Goal: Task Accomplishment & Management: Manage account settings

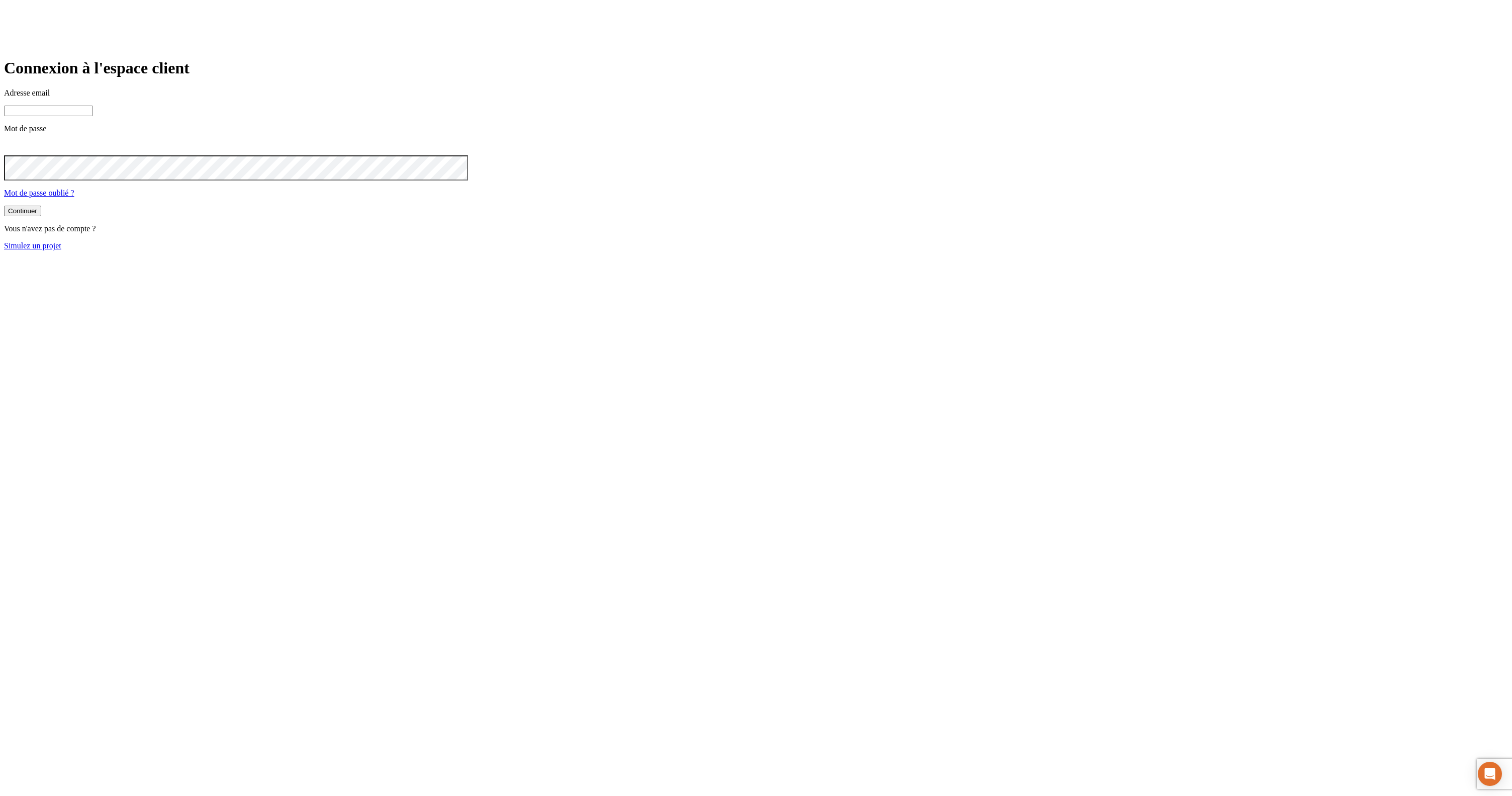
click at [93, 116] on input at bounding box center [49, 111] width 89 height 11
type input "j"
paste input "[DOMAIN_NAME][PERSON_NAME][EMAIL_ADDRESS][DOMAIN_NAME]"
type input "[PERSON_NAME][DOMAIN_NAME][EMAIL_ADDRESS][DOMAIN_NAME]"
click at [4, 206] on button "Continuer" at bounding box center [23, 212] width 37 height 11
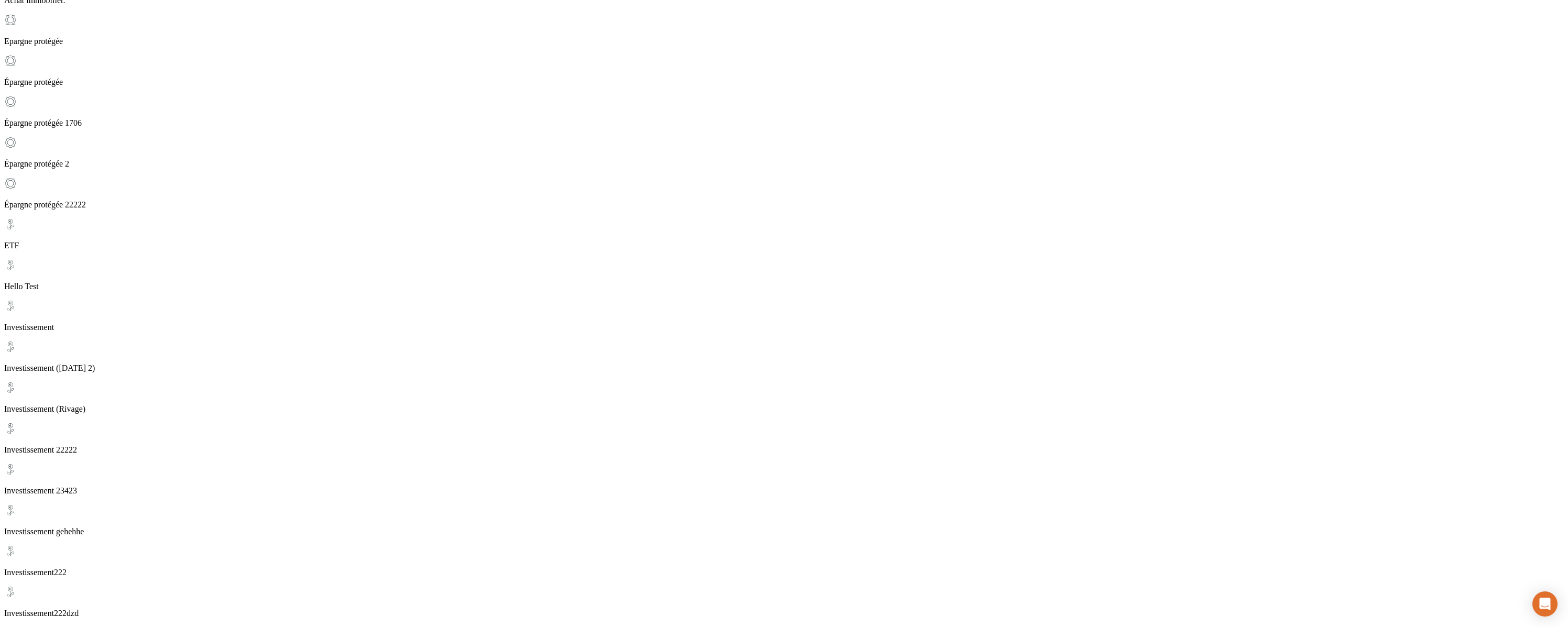
scroll to position [103, 0]
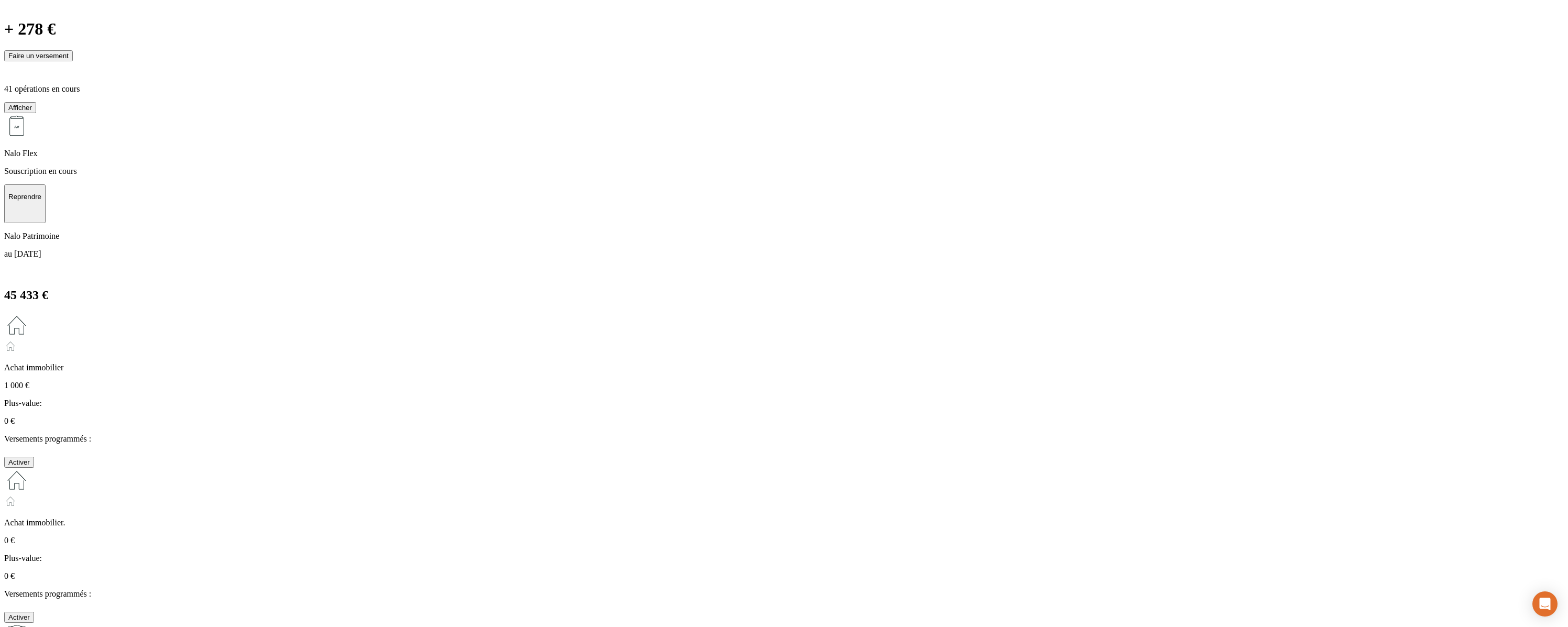
scroll to position [0, 0]
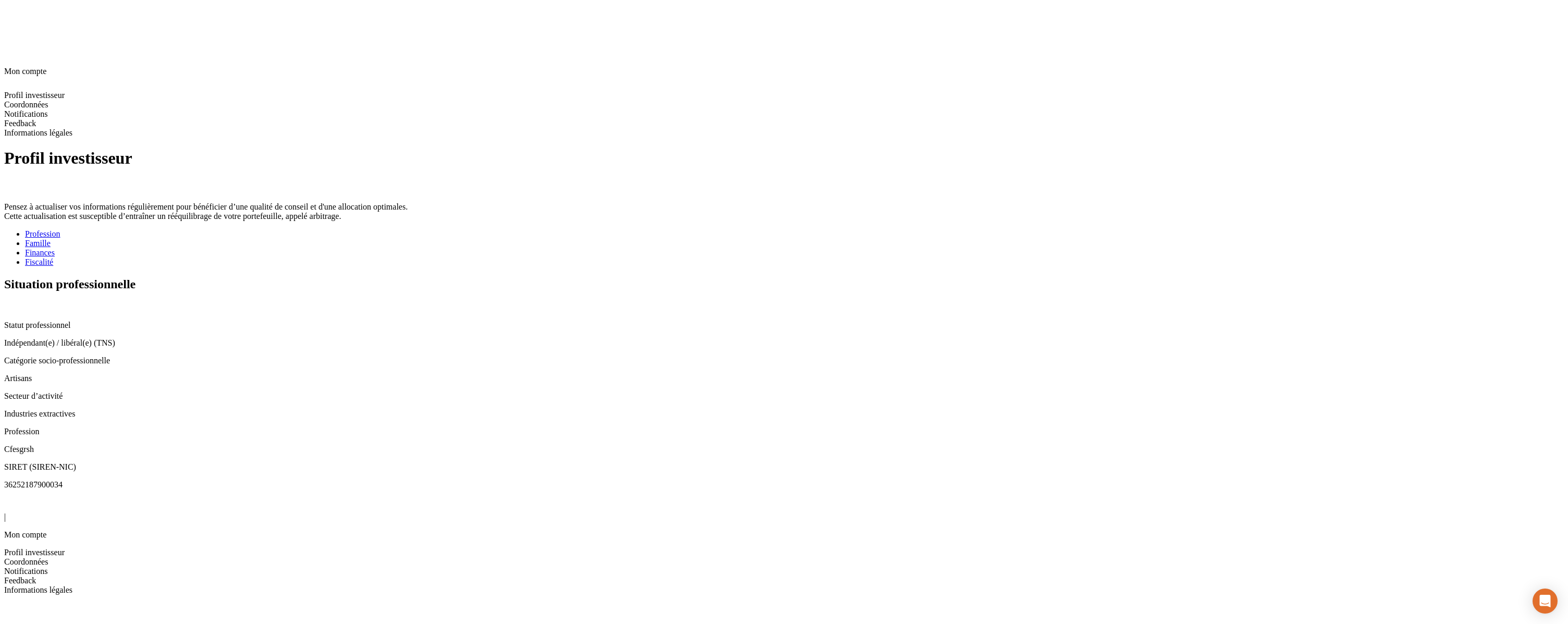
click at [537, 258] on div "Fiscalité" at bounding box center [794, 262] width 1539 height 9
click at [12, 302] on icon at bounding box center [8, 305] width 8 height 8
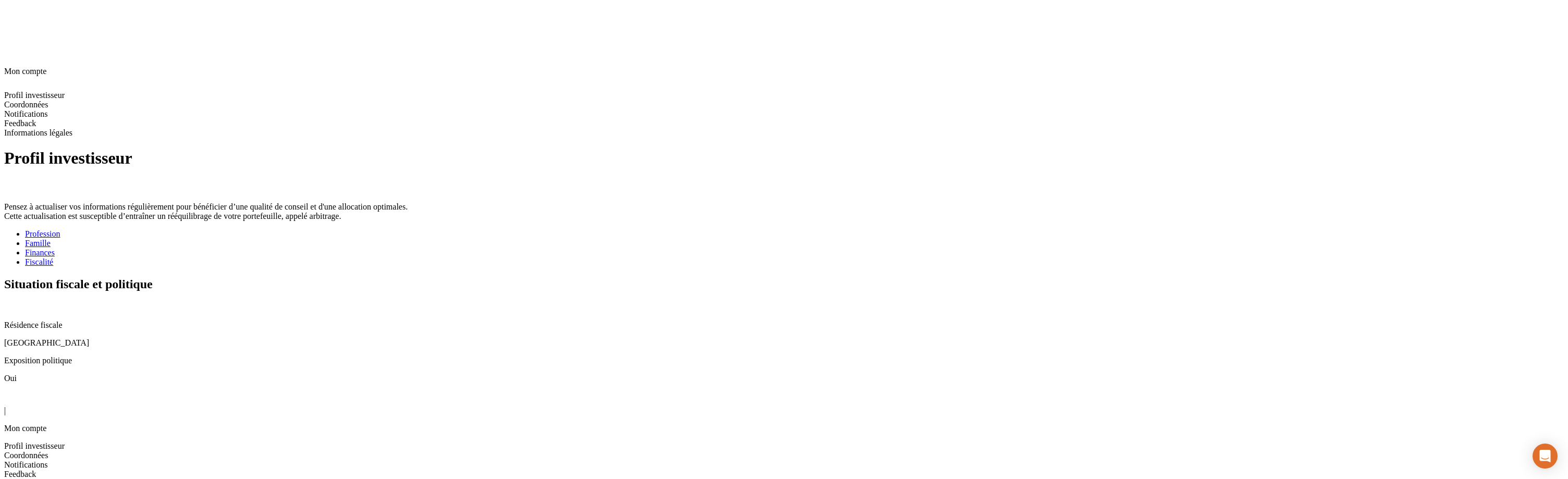
click at [709, 257] on div "Profil investisseur Pensez à actualiser vos informations régulièrement pour bén…" at bounding box center [784, 266] width 1559 height 234
click at [11, 302] on icon at bounding box center [8, 305] width 7 height 7
click at [48, 451] on span "Coordonnées" at bounding box center [26, 455] width 44 height 9
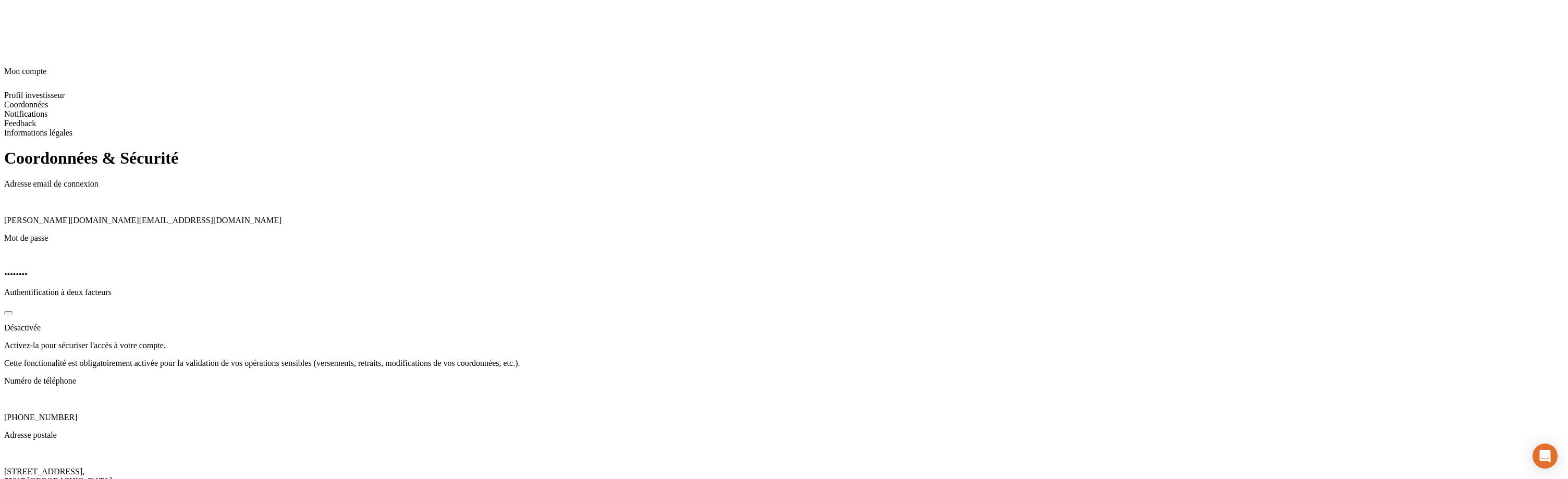
click at [470, 291] on div "Adresse email de connexion james.bond+349@nalo.fr Mot de passe •••••••• Authent…" at bounding box center [784, 346] width 1559 height 335
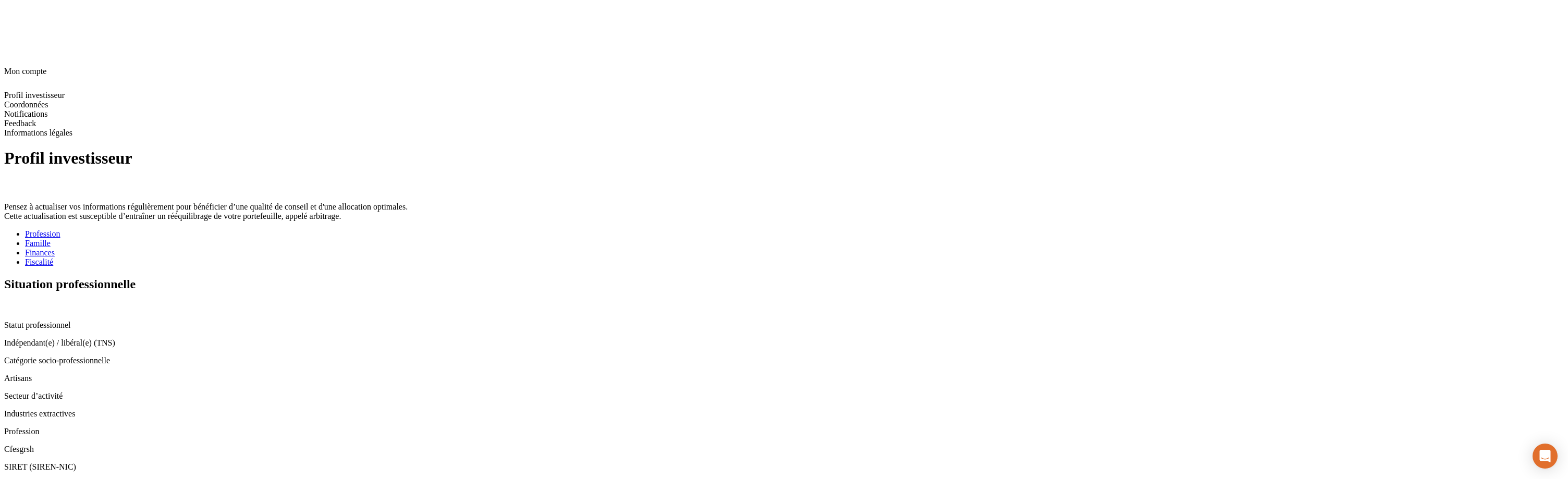
click at [12, 302] on icon at bounding box center [8, 305] width 8 height 8
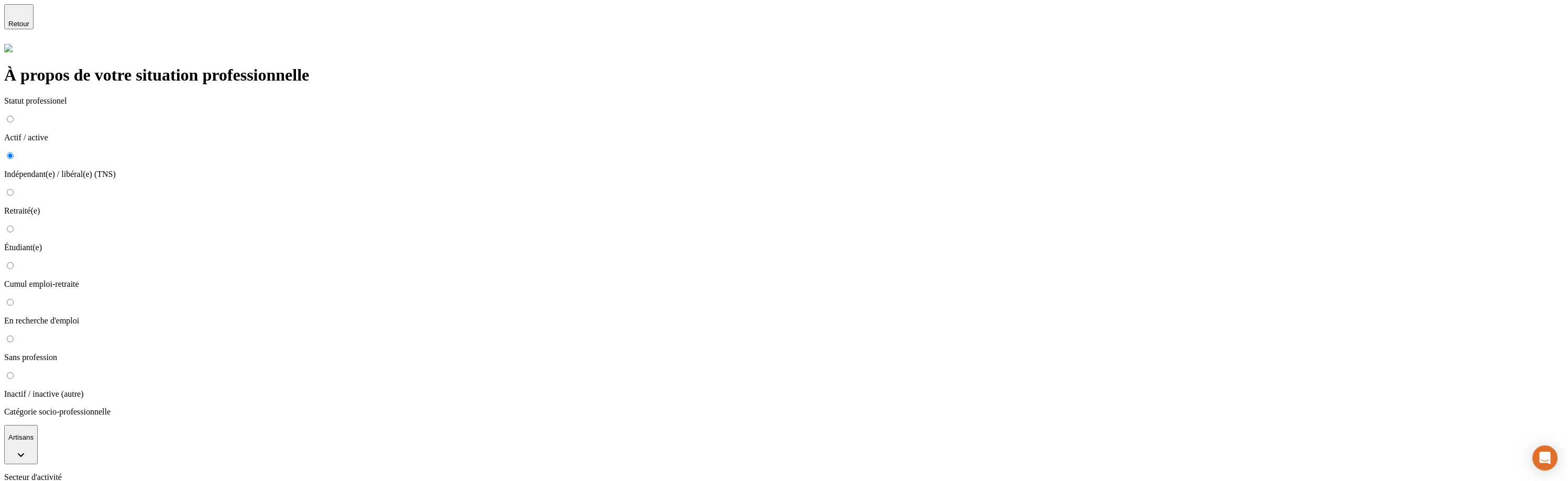
click at [456, 133] on p "Actif / active" at bounding box center [784, 137] width 1560 height 9
click at [14, 116] on input "Actif / active" at bounding box center [10, 119] width 7 height 7
radio input "true"
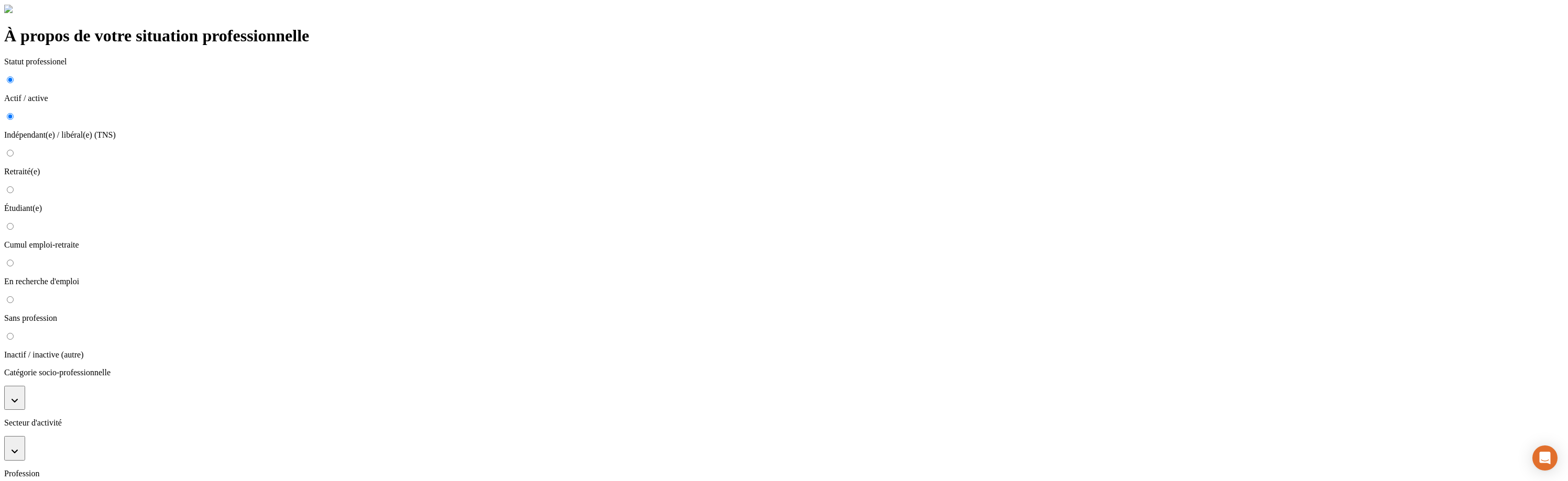
click at [25, 386] on button "button" at bounding box center [15, 398] width 21 height 24
click at [471, 469] on li "Employés administratifs d'entreprise" at bounding box center [794, 473] width 1539 height 9
click at [25, 451] on button "button" at bounding box center [15, 463] width 21 height 24
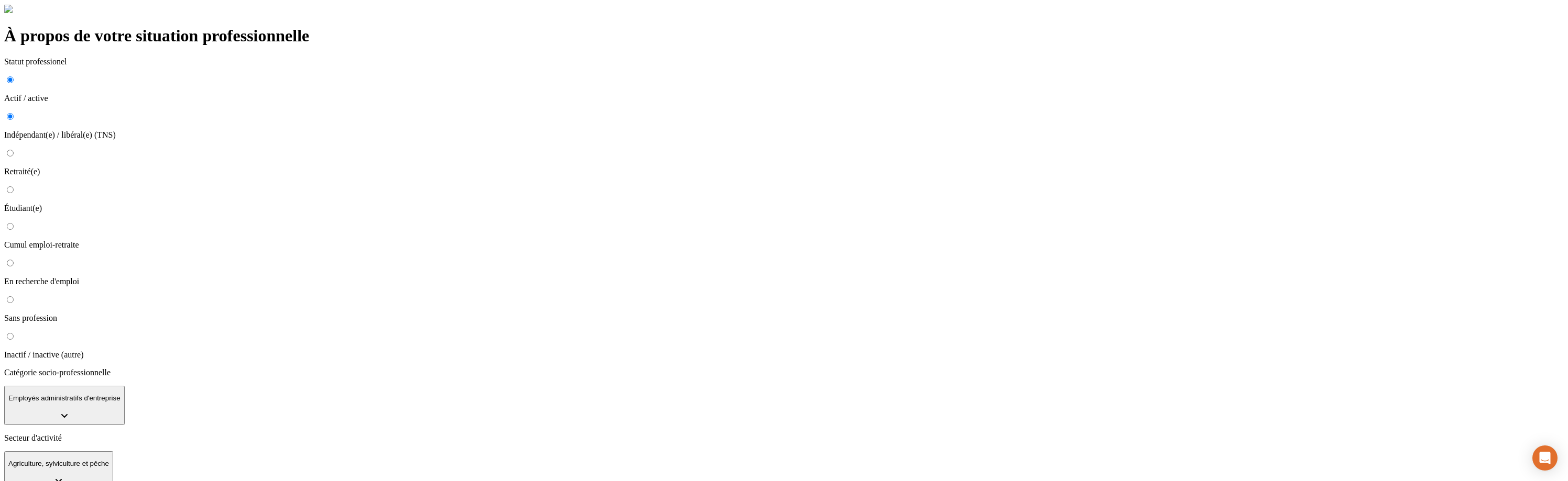
type input "fesgerzgh"
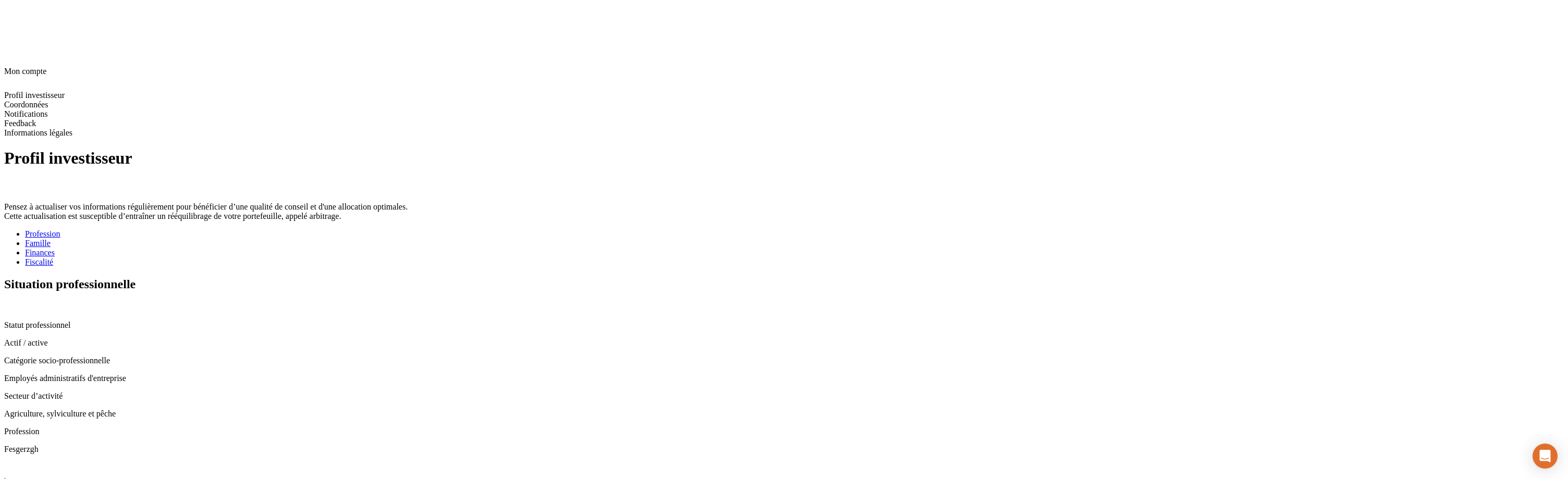
click at [526, 258] on div "Fiscalité" at bounding box center [794, 262] width 1539 height 9
click at [12, 302] on icon at bounding box center [8, 305] width 8 height 8
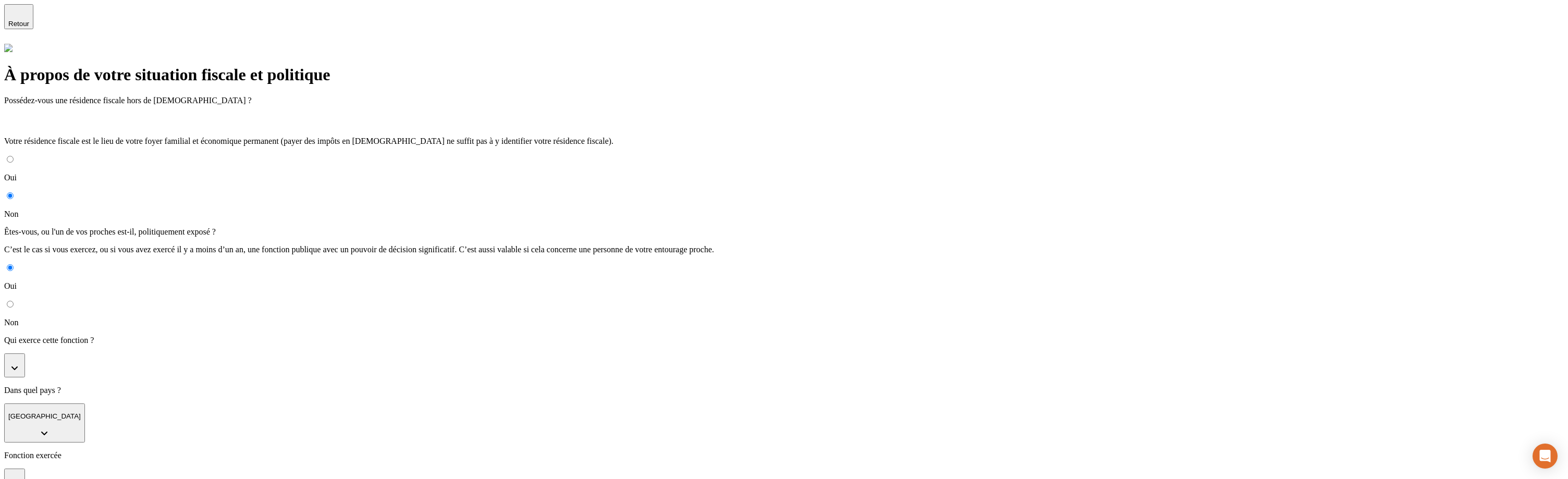
click at [25, 353] on button "button" at bounding box center [15, 365] width 21 height 24
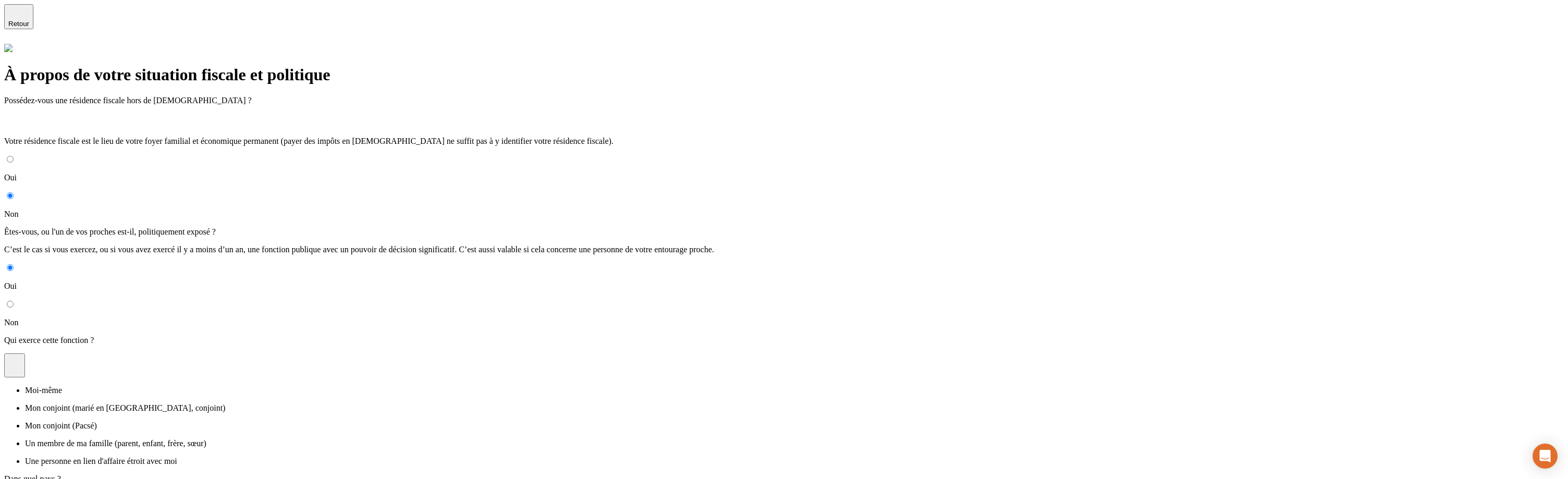
click at [486, 386] on li "Moi-même" at bounding box center [794, 390] width 1539 height 9
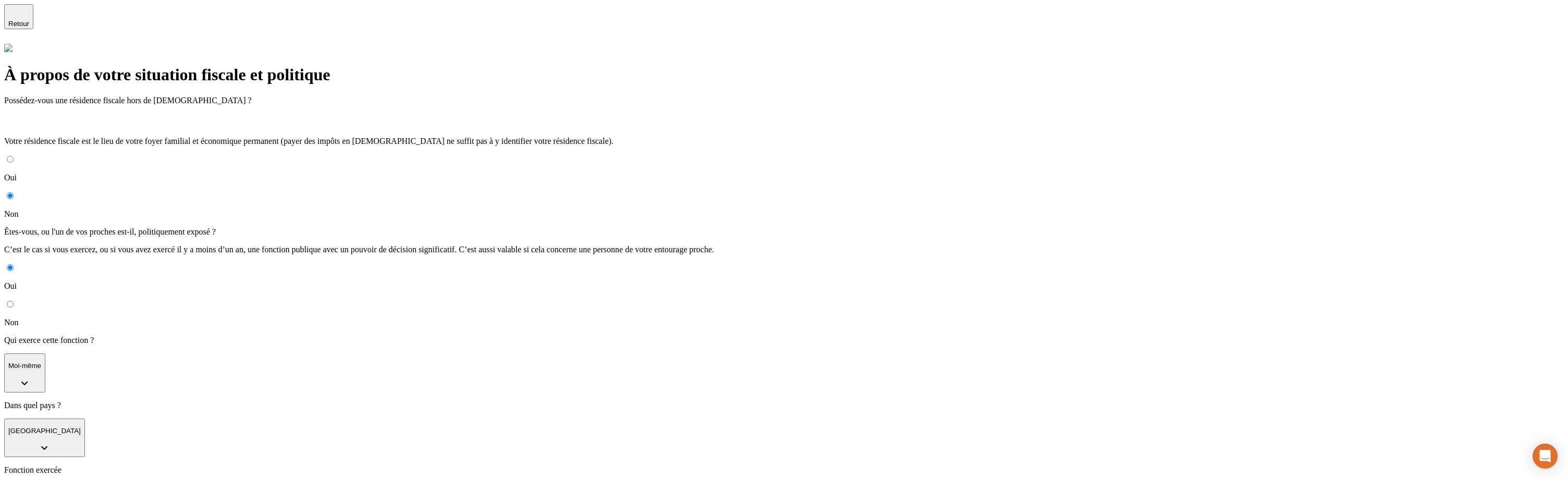
type input "[DATE]"
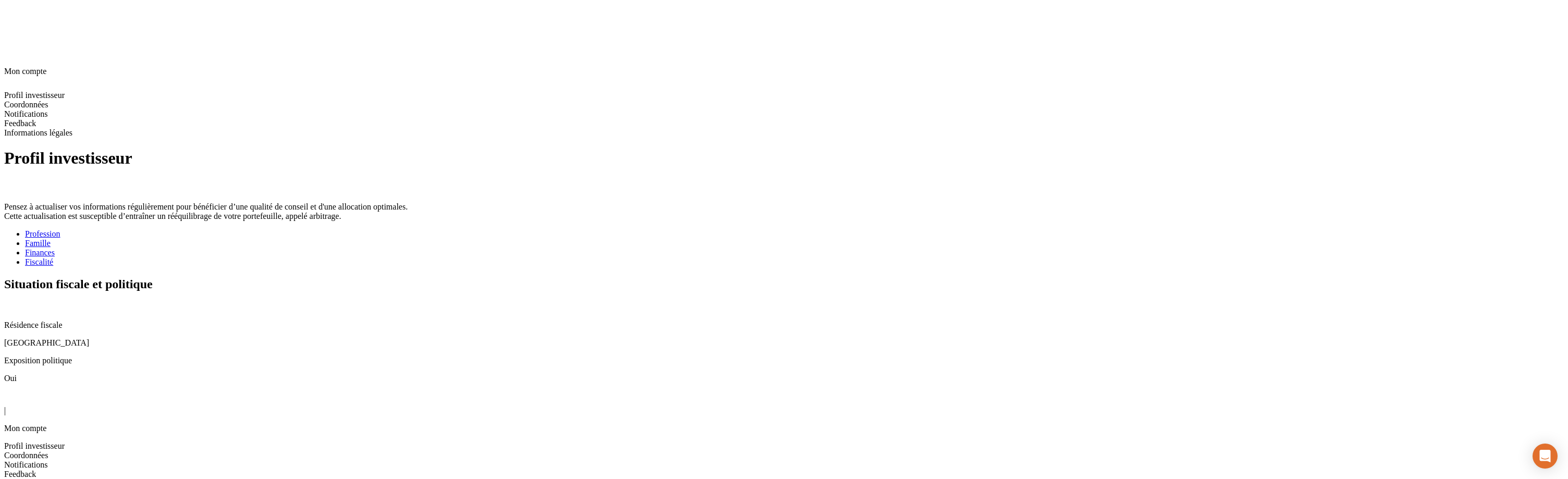
click at [12, 302] on icon at bounding box center [8, 305] width 8 height 8
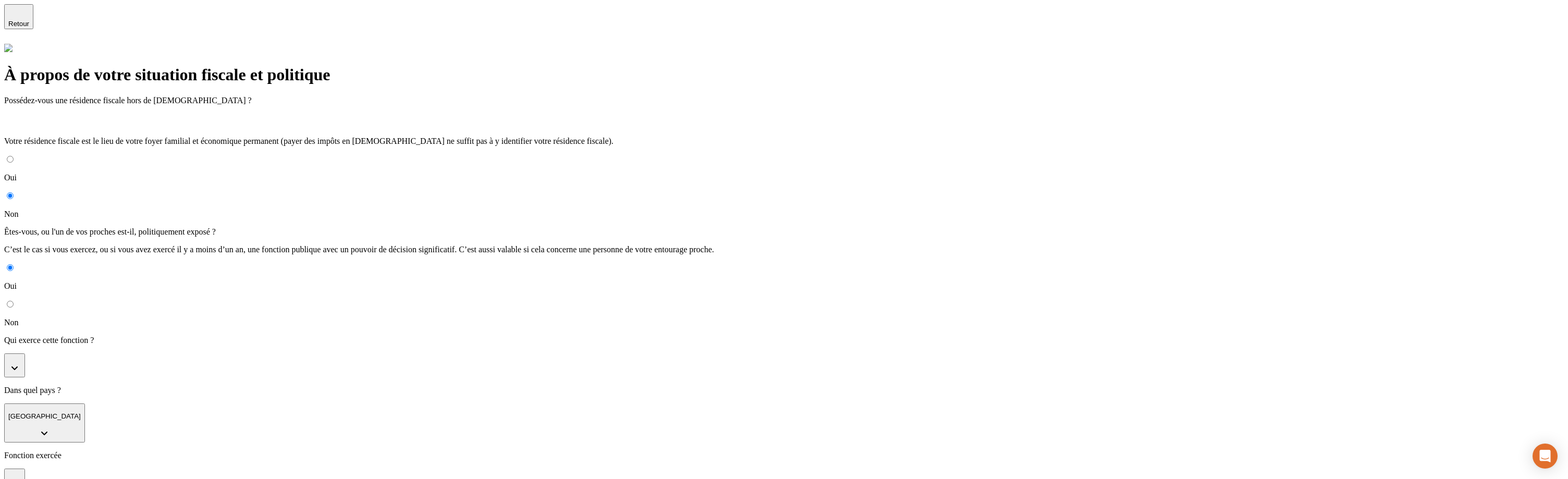
click at [25, 353] on button "button" at bounding box center [15, 365] width 21 height 24
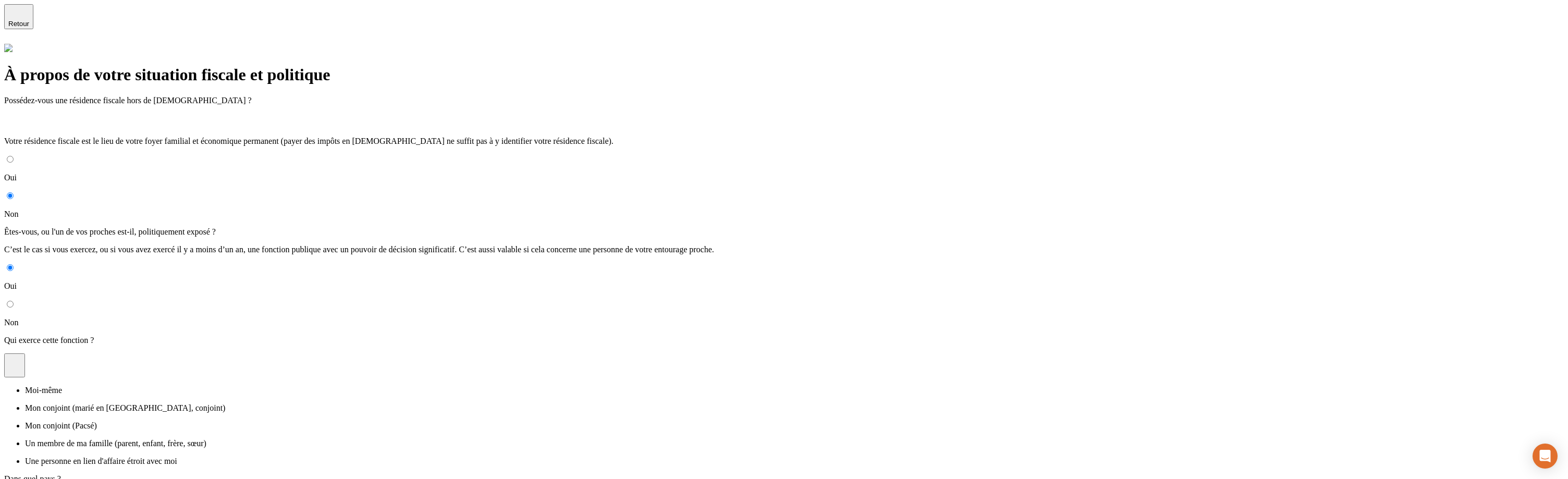
click at [471, 404] on p "Mon conjoint (marié en [GEOGRAPHIC_DATA], conjoint)" at bounding box center [794, 408] width 1539 height 9
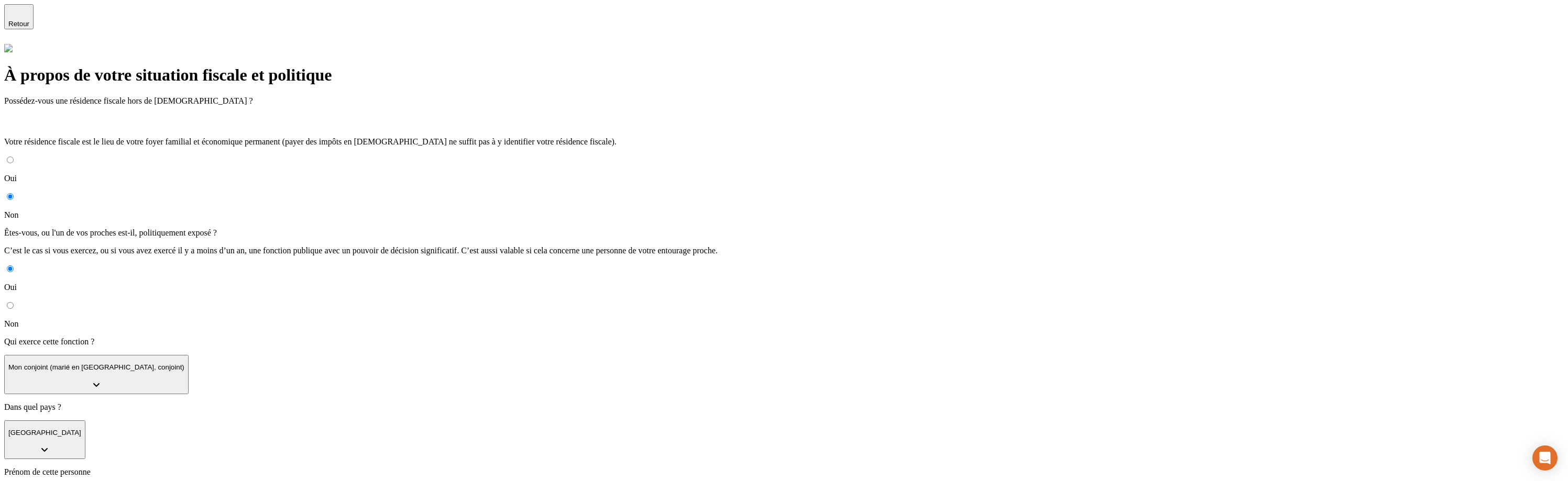
click at [189, 355] on button "Mon conjoint (marié en [GEOGRAPHIC_DATA], conjoint)" at bounding box center [96, 374] width 184 height 39
click at [461, 402] on li "Moi-même" at bounding box center [794, 407] width 1539 height 9
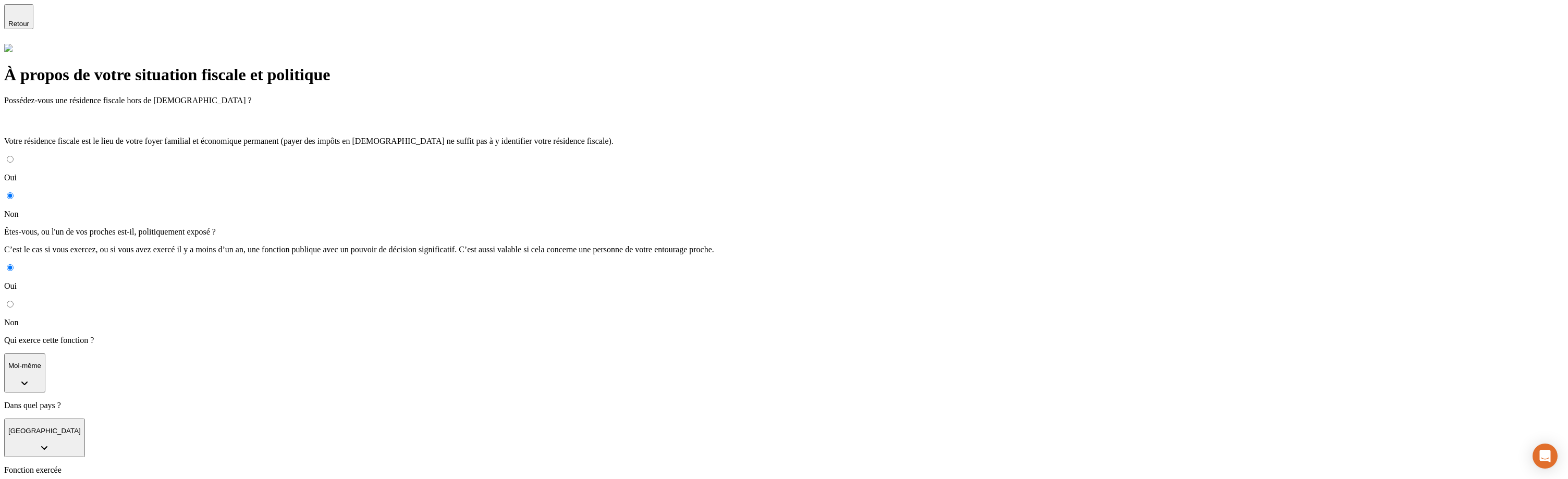
click at [633, 432] on form "Possédez-vous une résidence fiscale hors de [DEMOGRAPHIC_DATA] ? Votre résidenc…" at bounding box center [784, 393] width 1559 height 594
click at [41, 362] on p "Moi-même" at bounding box center [24, 366] width 33 height 8
click at [452, 442] on p "Mon conjoint (marié en [GEOGRAPHIC_DATA], conjoint)" at bounding box center [794, 446] width 1539 height 9
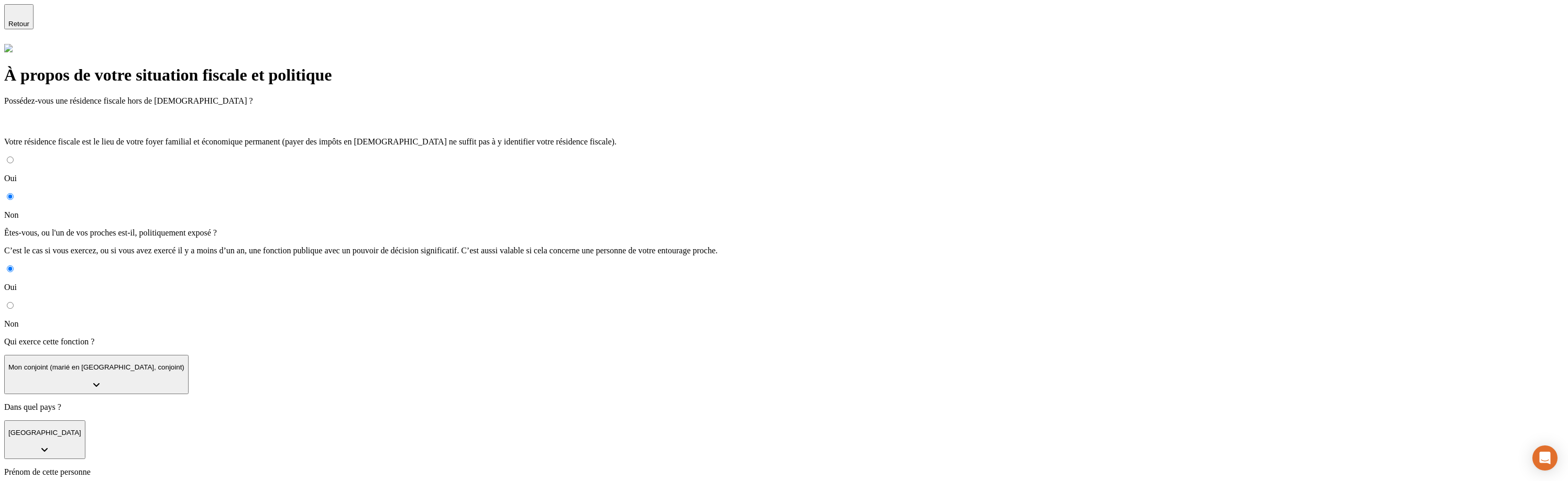
type input "Hello"
type input "Test"
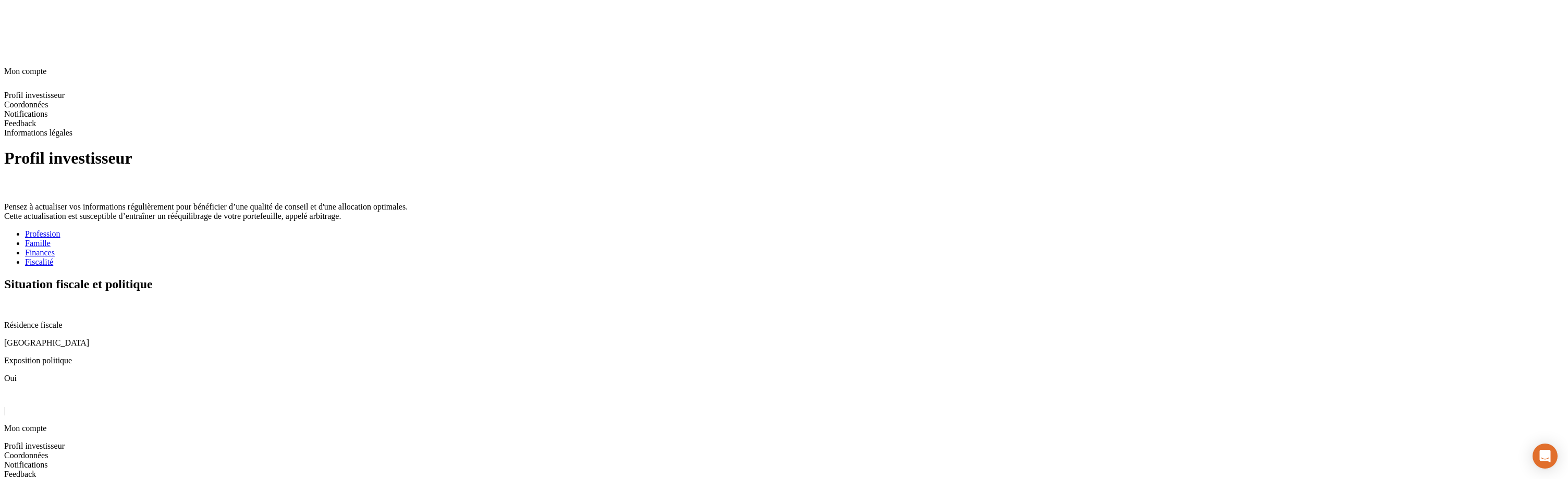
click at [12, 302] on icon at bounding box center [8, 305] width 8 height 8
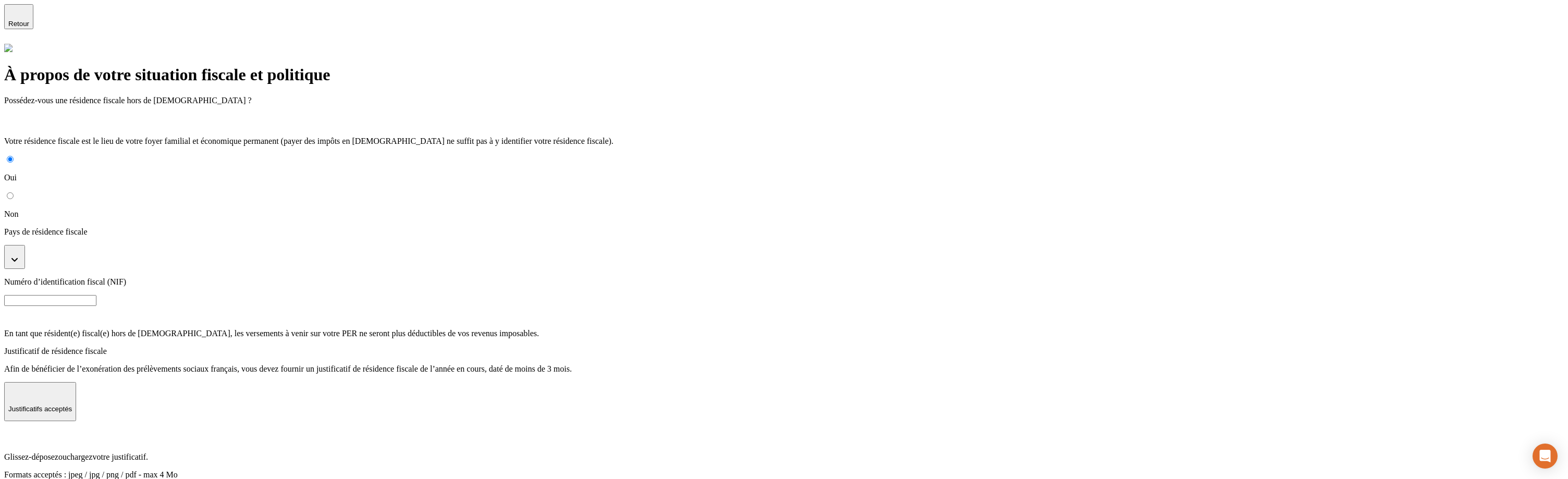
radio input "true"
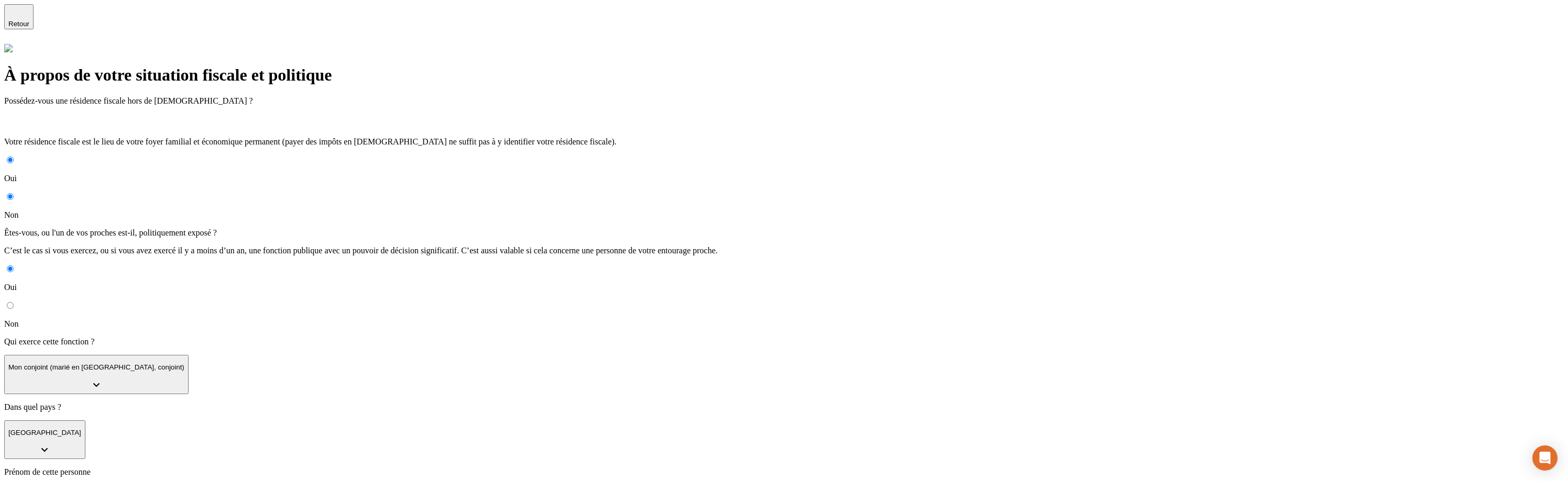
click at [184, 364] on p "Mon conjoint (marié en [GEOGRAPHIC_DATA], conjoint)" at bounding box center [96, 367] width 176 height 8
click at [450, 402] on li "Moi-même" at bounding box center [794, 407] width 1539 height 9
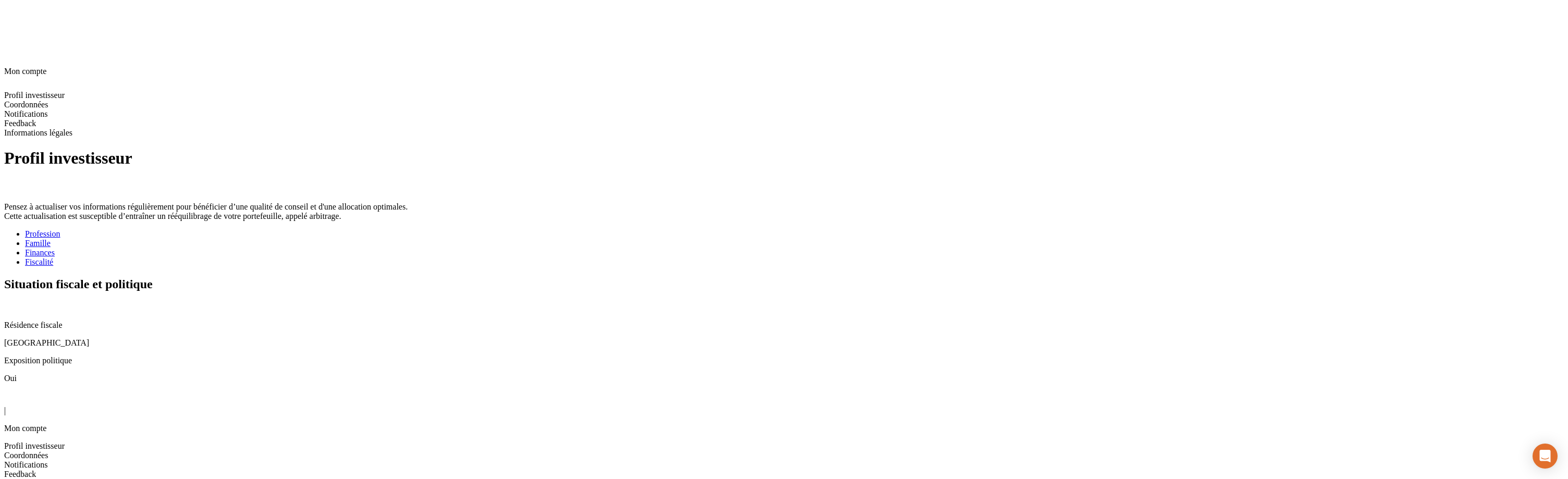
click at [12, 302] on icon at bounding box center [8, 305] width 8 height 8
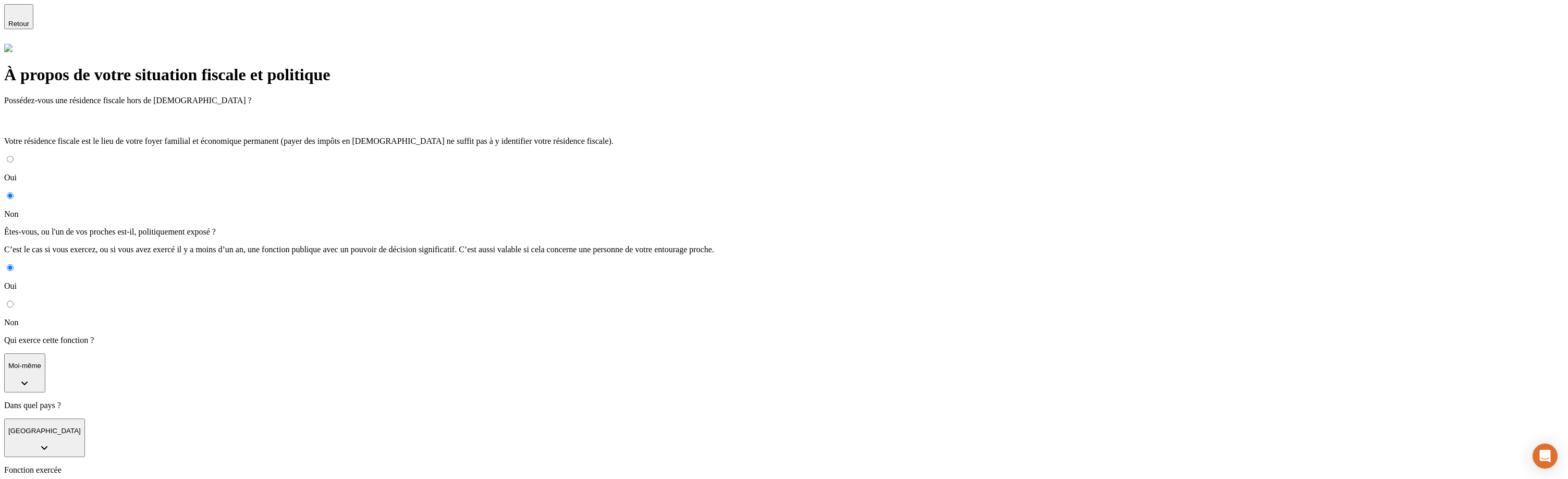
click at [45, 353] on button "Moi-même" at bounding box center [25, 373] width 41 height 39
click at [468, 442] on li "Mon conjoint (marié en [GEOGRAPHIC_DATA], conjoint)" at bounding box center [794, 446] width 1539 height 9
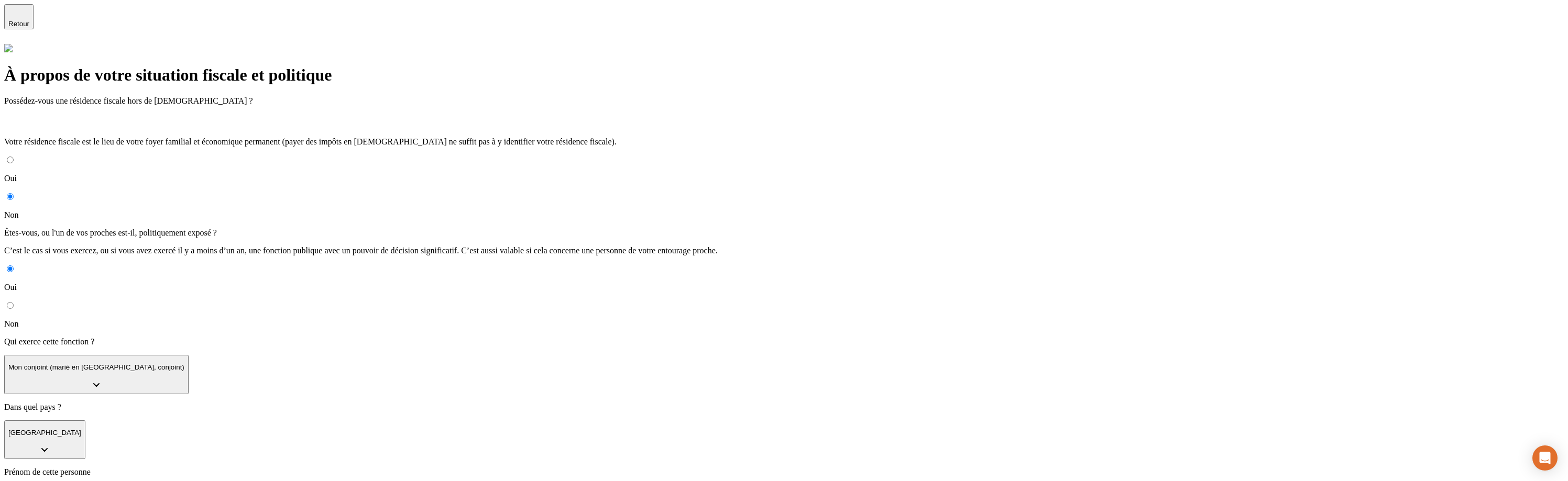
click at [184, 364] on p "Mon conjoint (marié en [GEOGRAPHIC_DATA], conjoint)" at bounding box center [96, 367] width 176 height 8
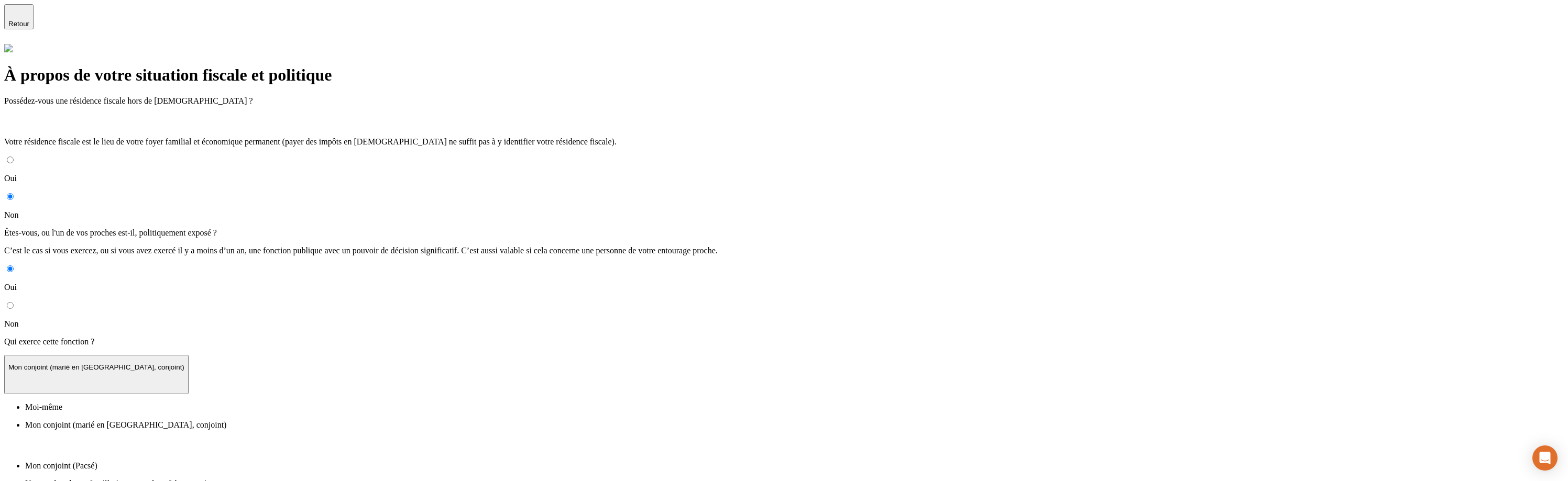
click at [451, 402] on li "Moi-même" at bounding box center [794, 407] width 1539 height 9
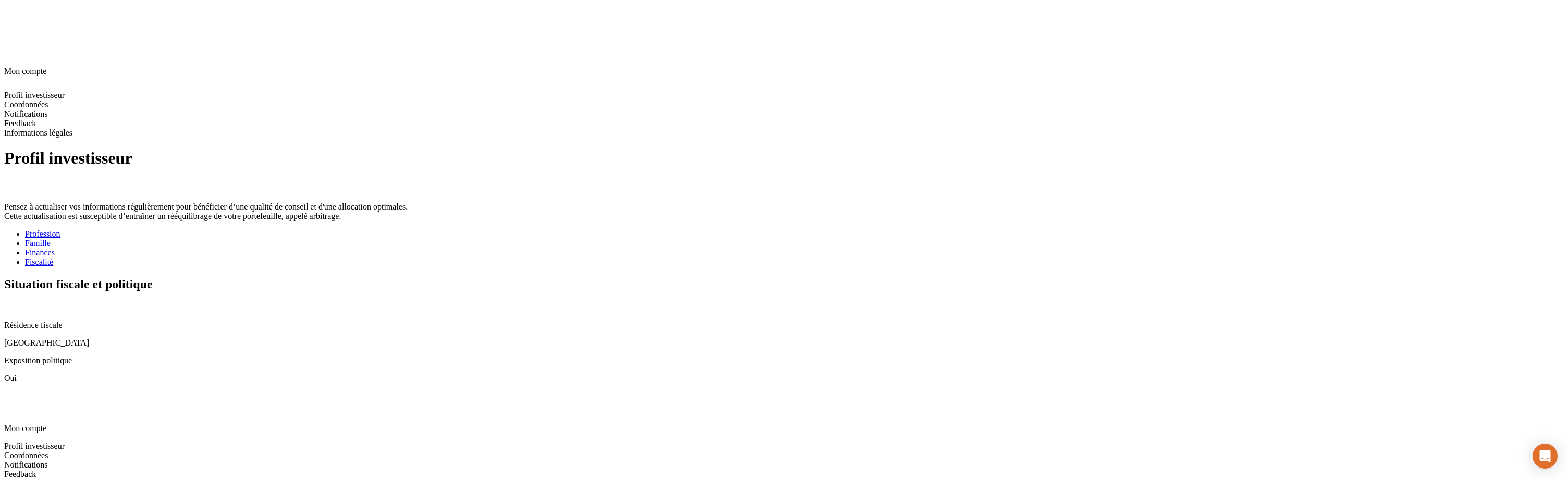
click at [12, 302] on icon at bounding box center [8, 305] width 8 height 8
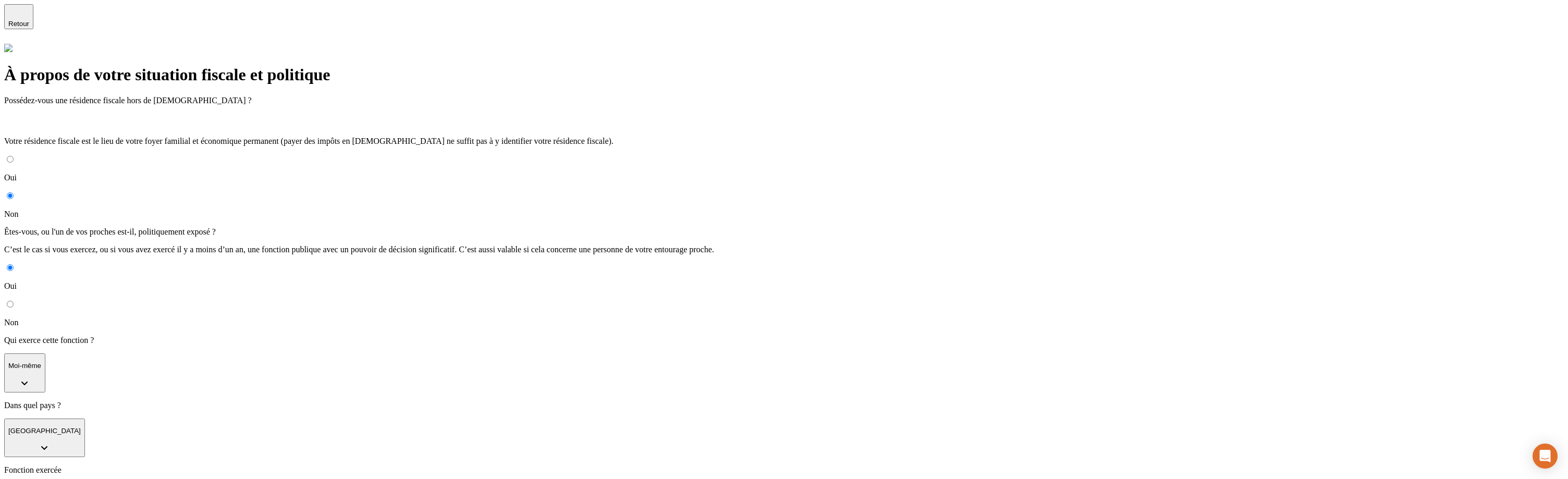
click at [41, 362] on p "Moi-même" at bounding box center [24, 366] width 33 height 8
click at [450, 442] on p "Mon conjoint (marié en [GEOGRAPHIC_DATA], conjoint)" at bounding box center [794, 446] width 1539 height 9
click at [183, 362] on p "Mon conjoint (marié en [GEOGRAPHIC_DATA], conjoint)" at bounding box center [96, 366] width 175 height 8
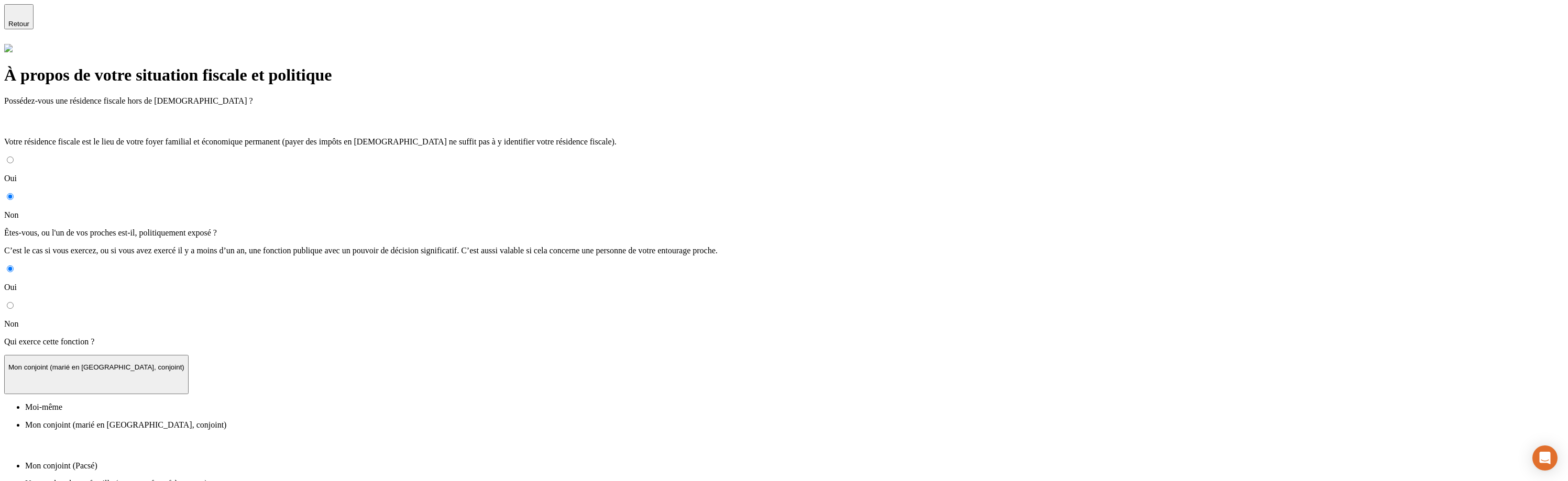
click at [456, 402] on li "Moi-même" at bounding box center [794, 407] width 1539 height 9
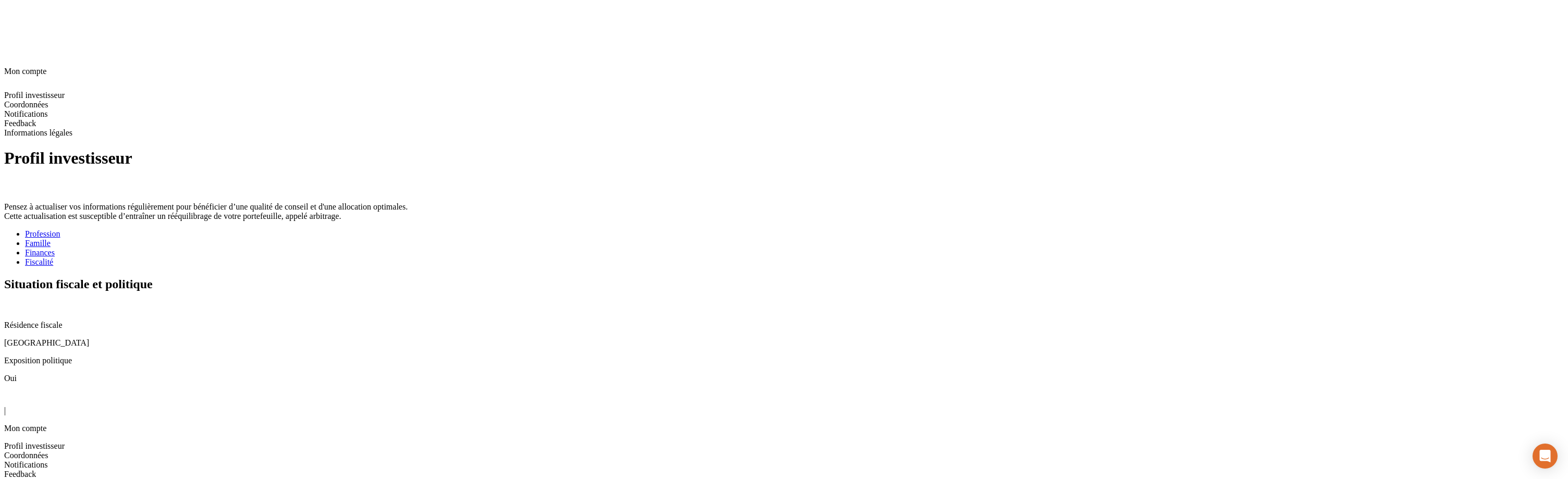
click at [12, 302] on icon at bounding box center [8, 305] width 8 height 8
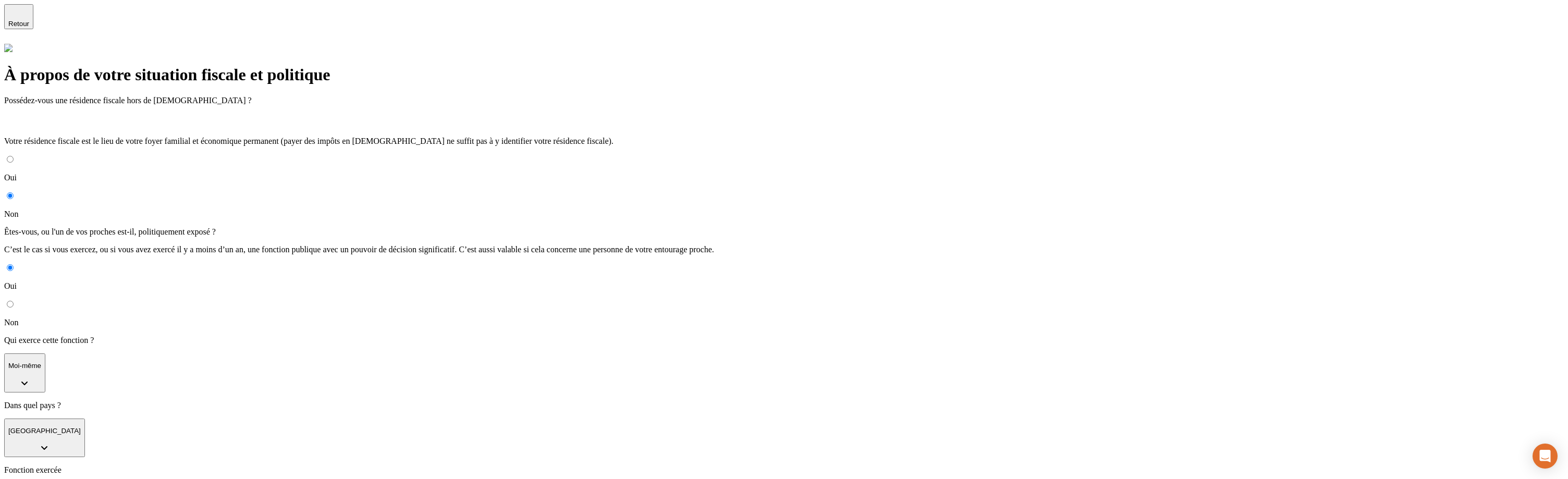
click at [45, 353] on button "Moi-même" at bounding box center [25, 373] width 41 height 39
click at [462, 442] on p "Mon conjoint (marié en [GEOGRAPHIC_DATA], conjoint)" at bounding box center [794, 446] width 1539 height 9
click at [498, 263] on div "Oui Non" at bounding box center [780, 295] width 1552 height 65
click at [183, 362] on p "Mon conjoint (marié en [GEOGRAPHIC_DATA], conjoint)" at bounding box center [96, 366] width 175 height 8
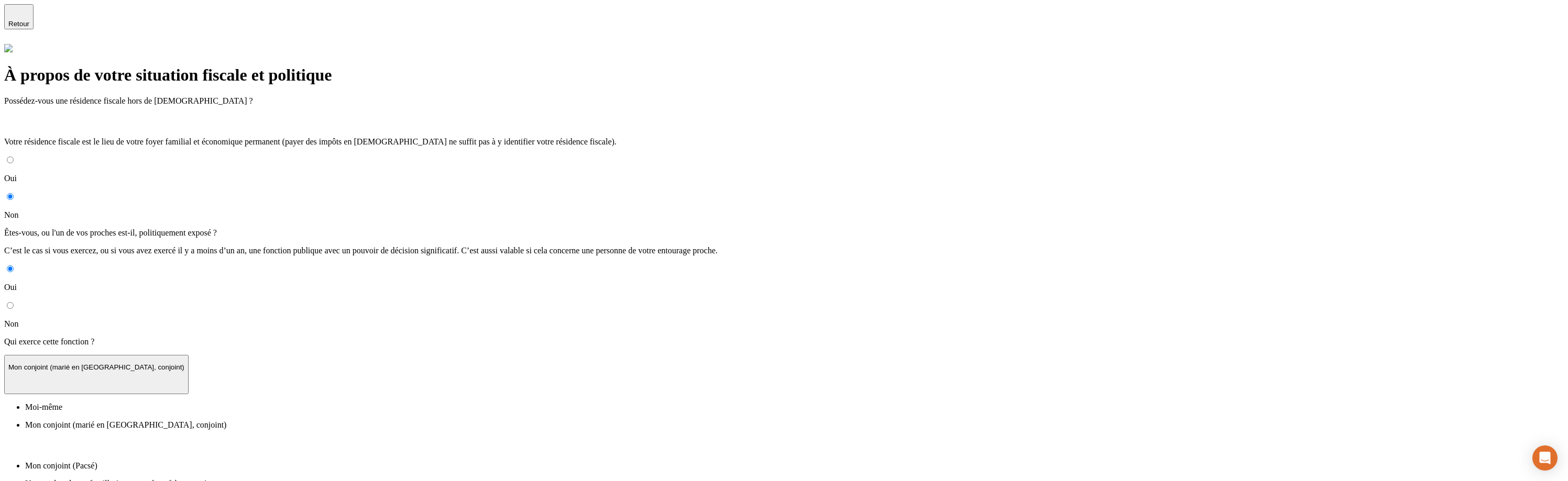
click at [471, 402] on li "Moi-même" at bounding box center [794, 407] width 1539 height 9
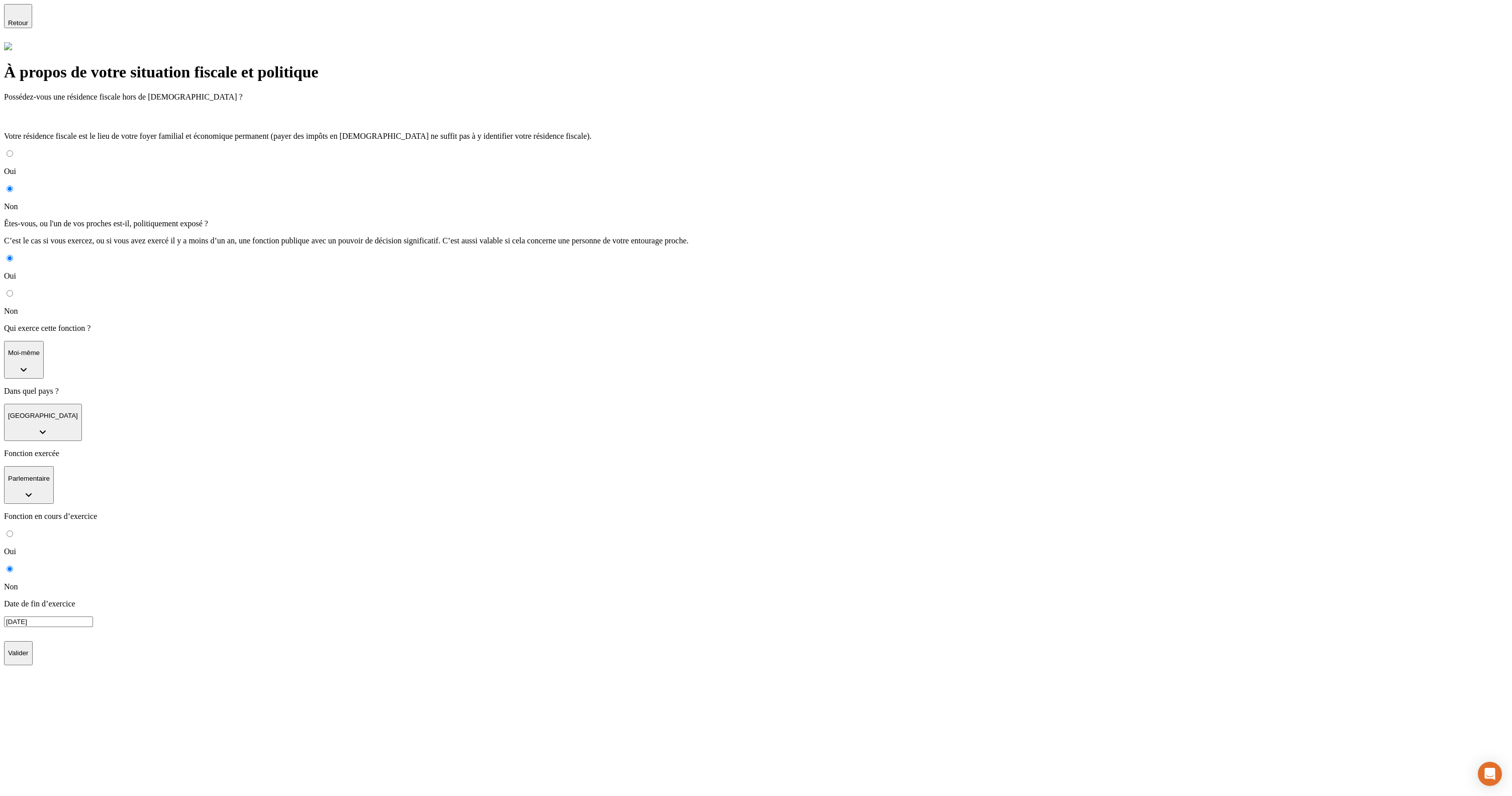
click at [29, 649] on p "Valider" at bounding box center [18, 653] width 20 height 8
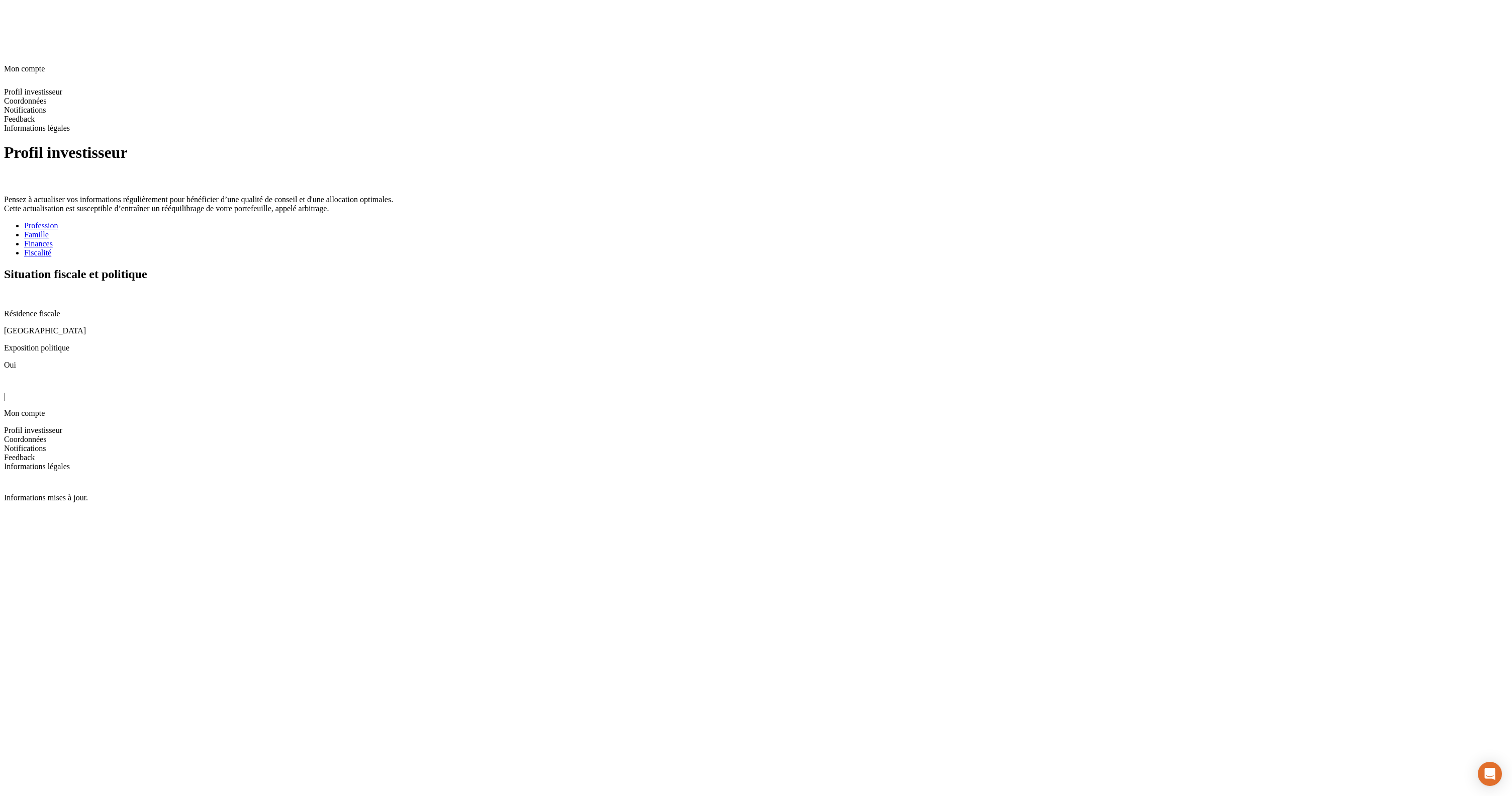
click at [12, 291] on icon at bounding box center [8, 295] width 8 height 8
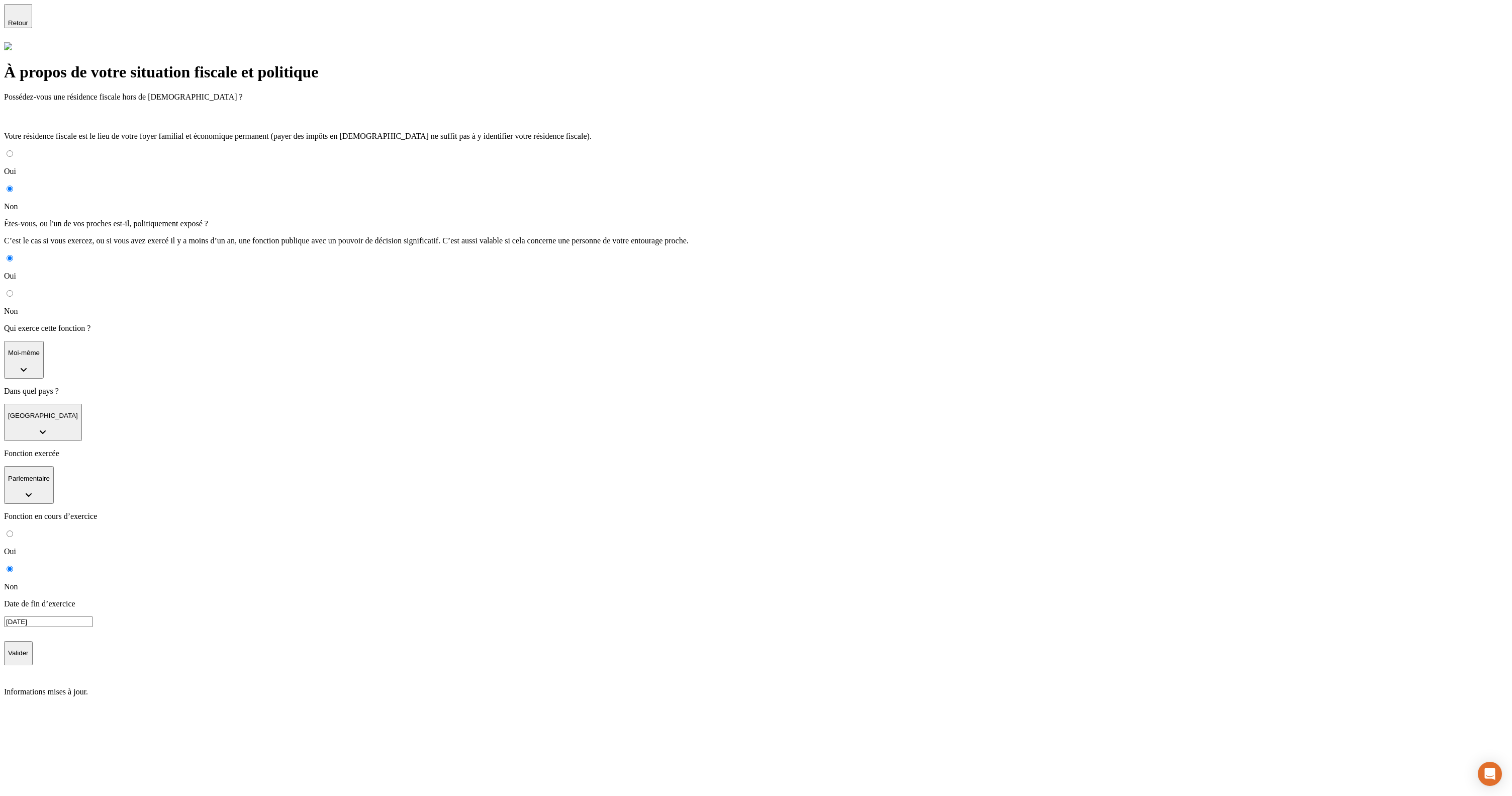
click at [44, 341] on button "Moi-même" at bounding box center [24, 359] width 40 height 38
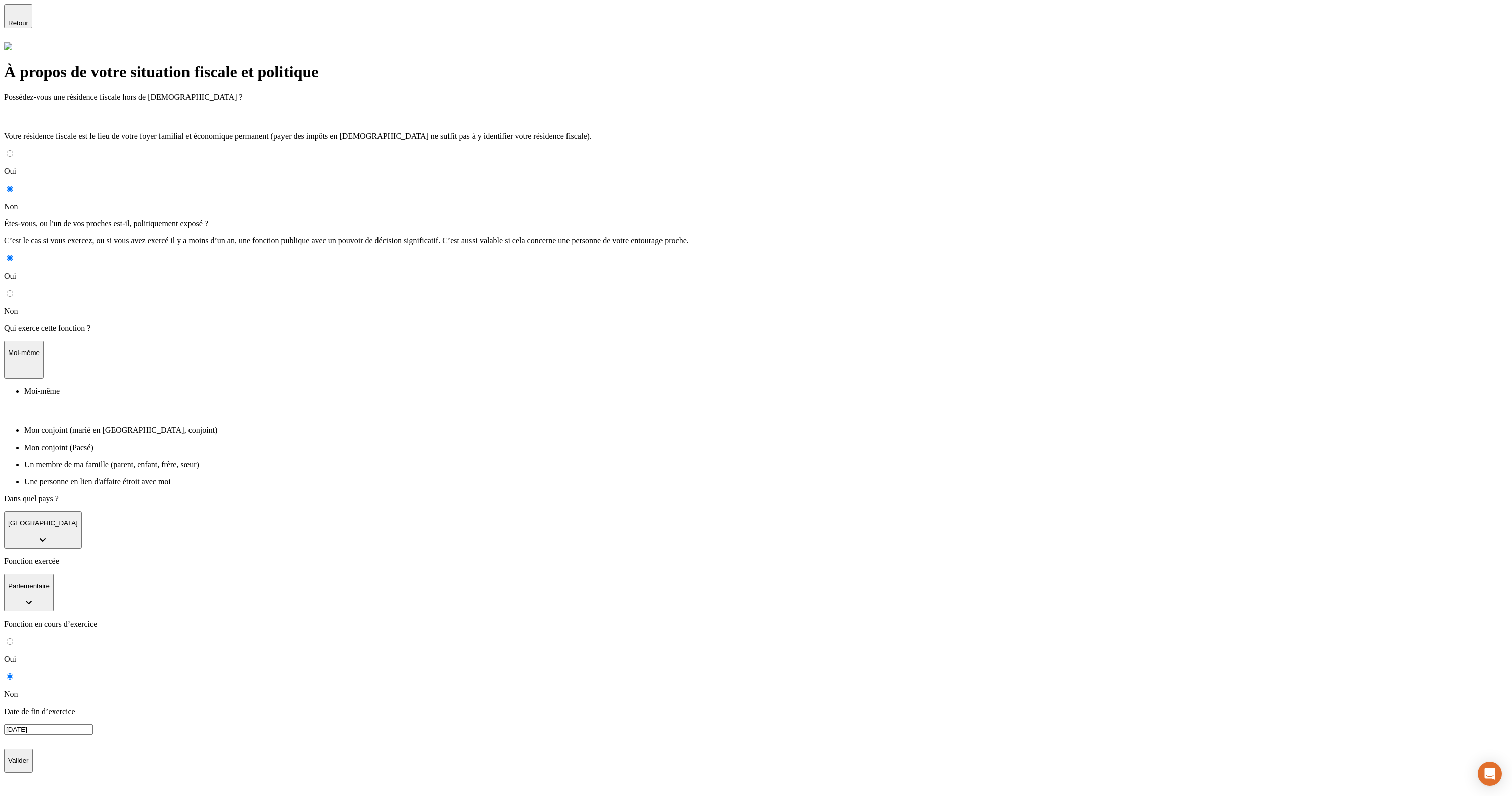
click at [512, 426] on p "Mon conjoint (marié en [GEOGRAPHIC_DATA], conjoint)" at bounding box center [766, 430] width 1484 height 9
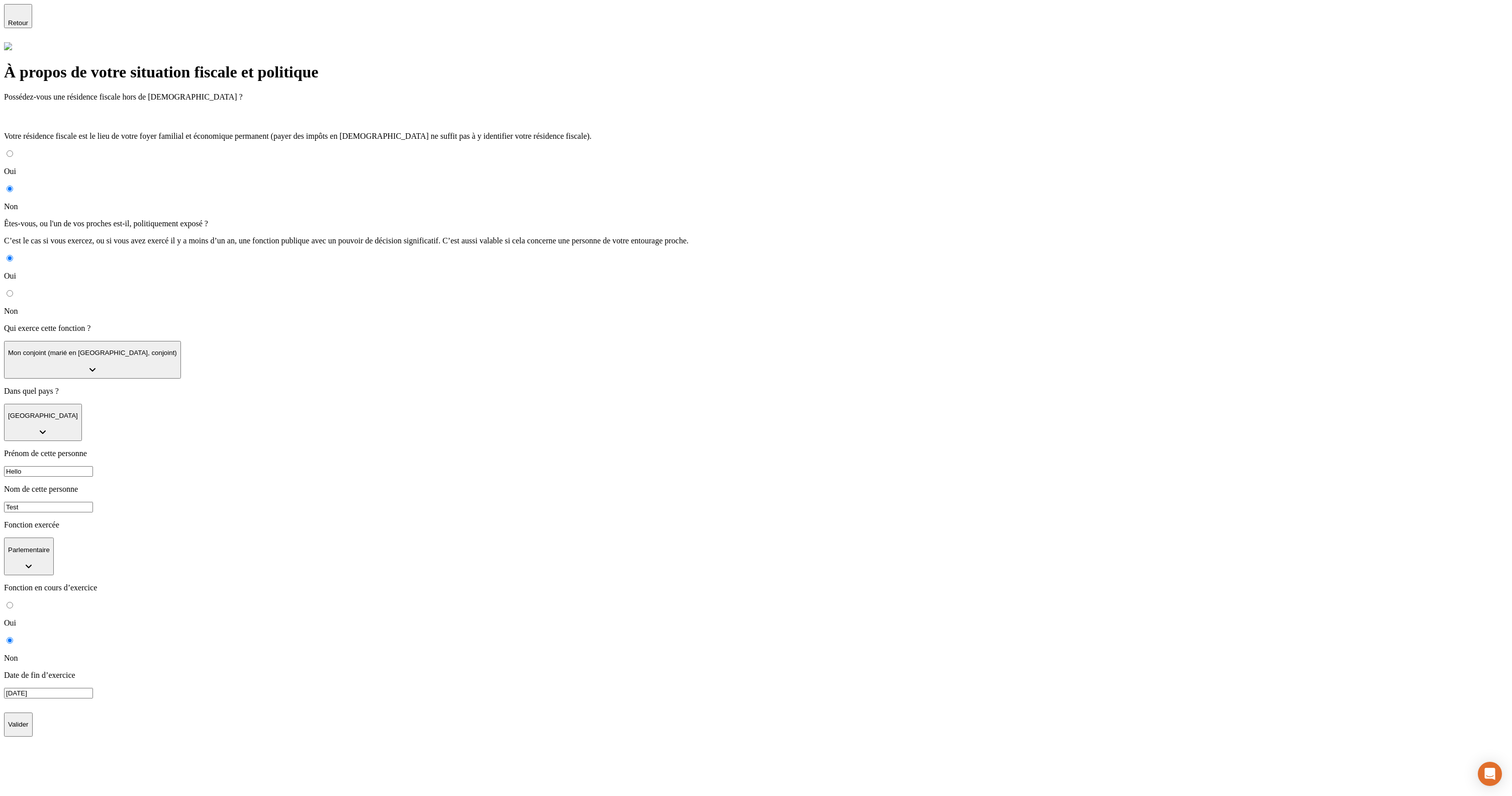
click at [29, 720] on p "Valider" at bounding box center [18, 724] width 20 height 8
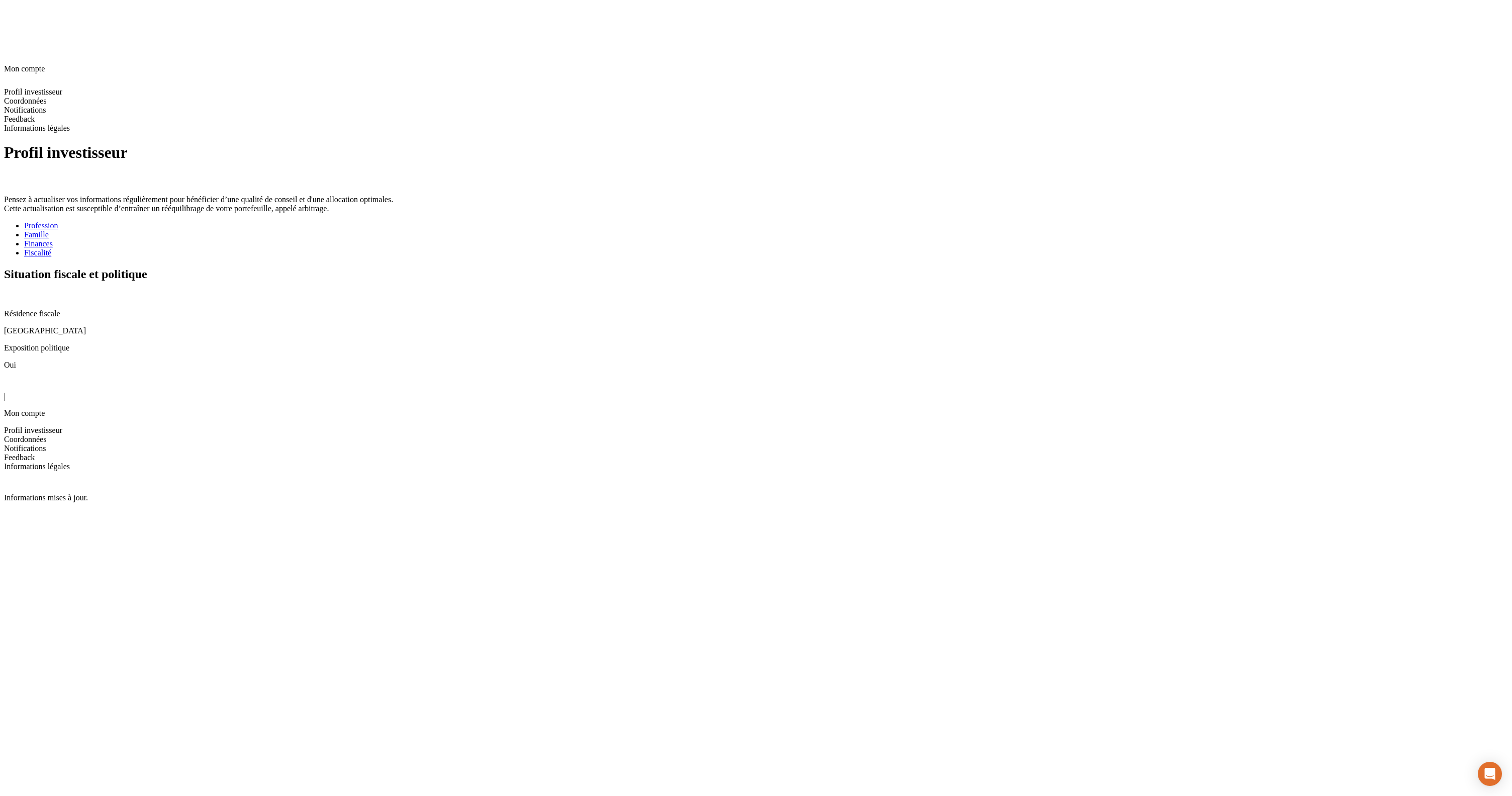
click at [11, 292] on icon at bounding box center [8, 295] width 7 height 7
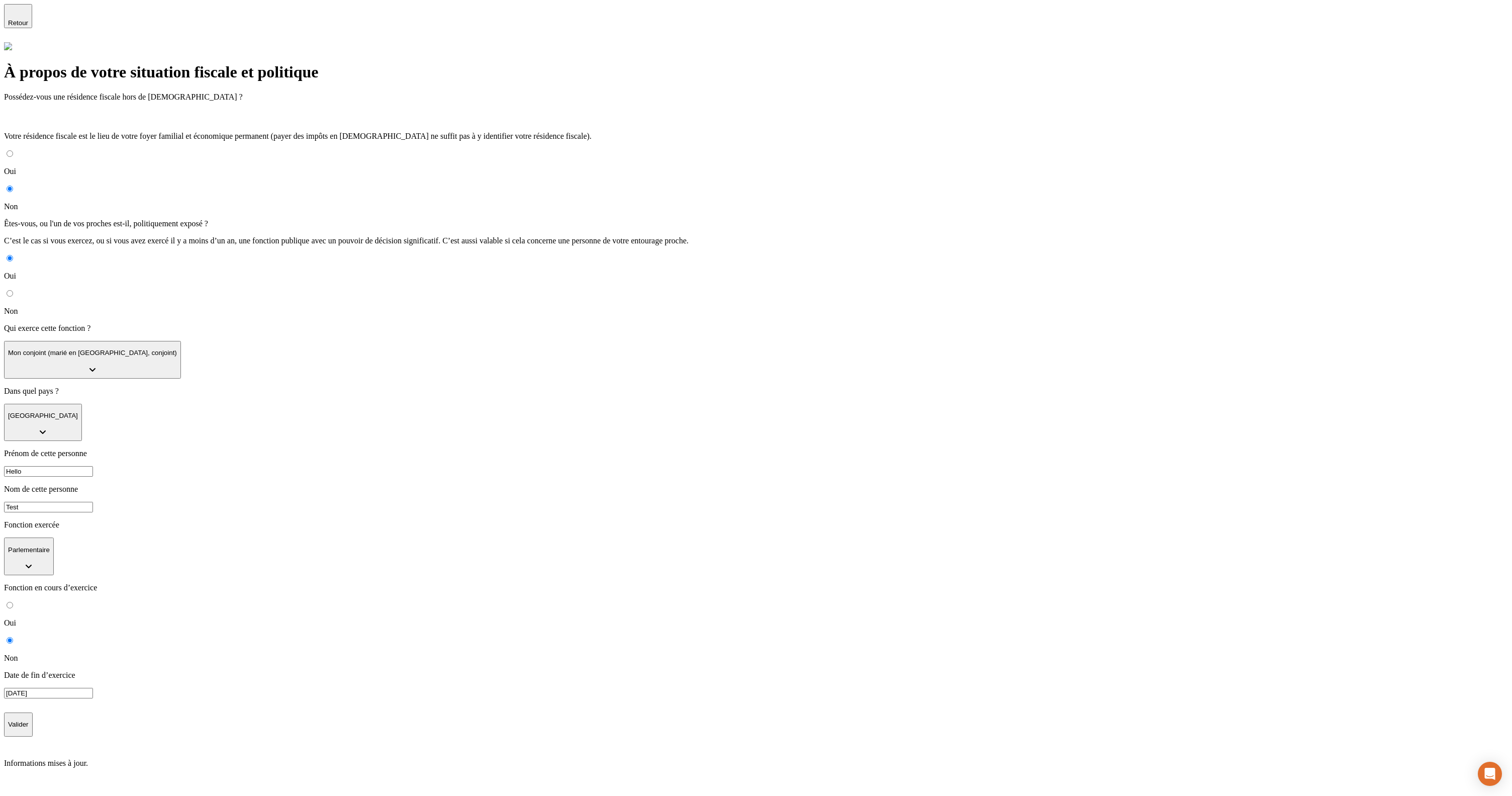
click at [93, 466] on input "Hello" at bounding box center [49, 471] width 89 height 11
click at [93, 501] on input "Test" at bounding box center [49, 507] width 89 height 11
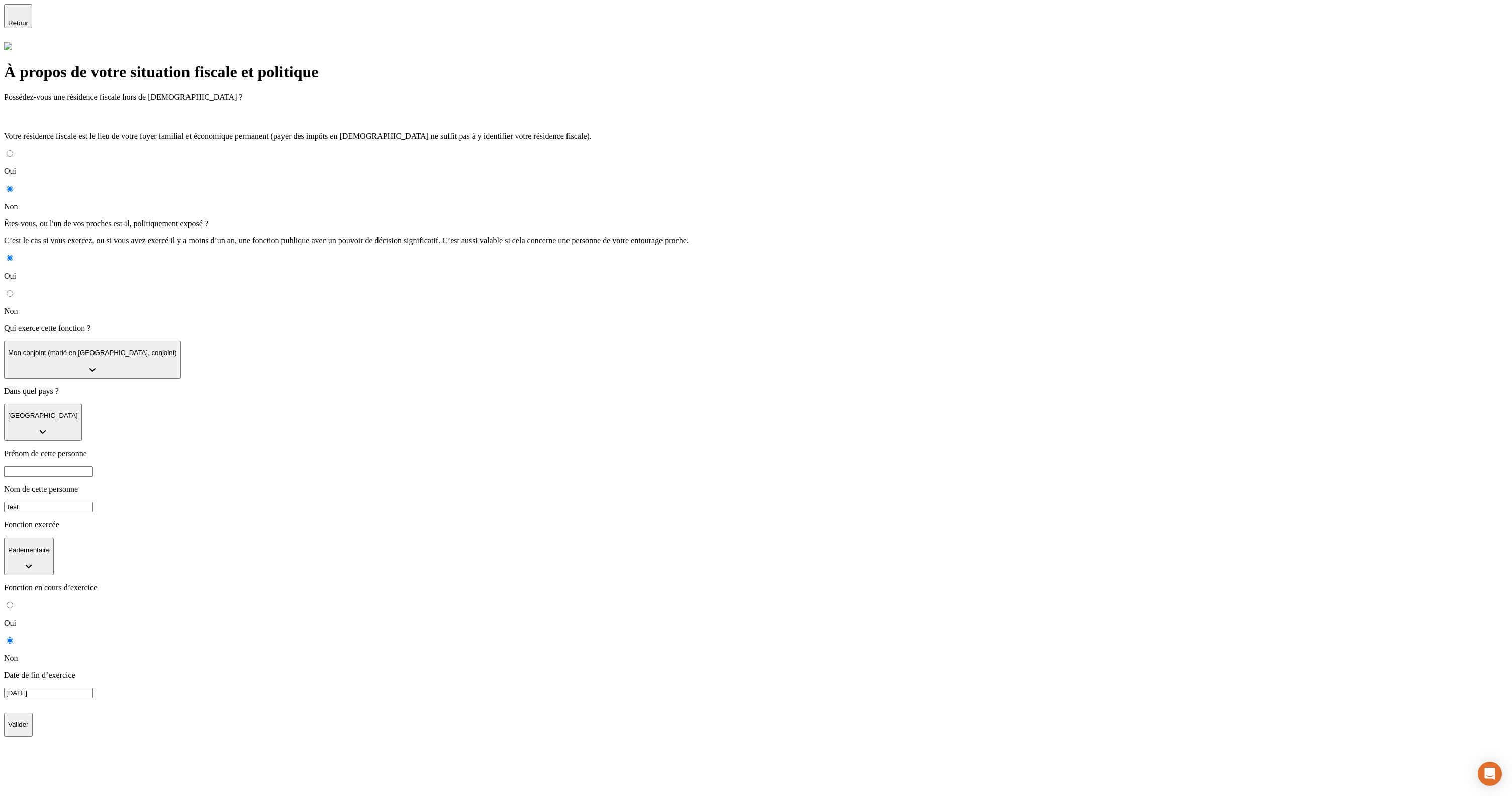
click at [93, 501] on input "Test" at bounding box center [49, 507] width 89 height 11
click at [820, 671] on div "Date de fin d’exercice [DATE]" at bounding box center [756, 692] width 1504 height 42
click at [32, 713] on button "Valider" at bounding box center [19, 725] width 29 height 24
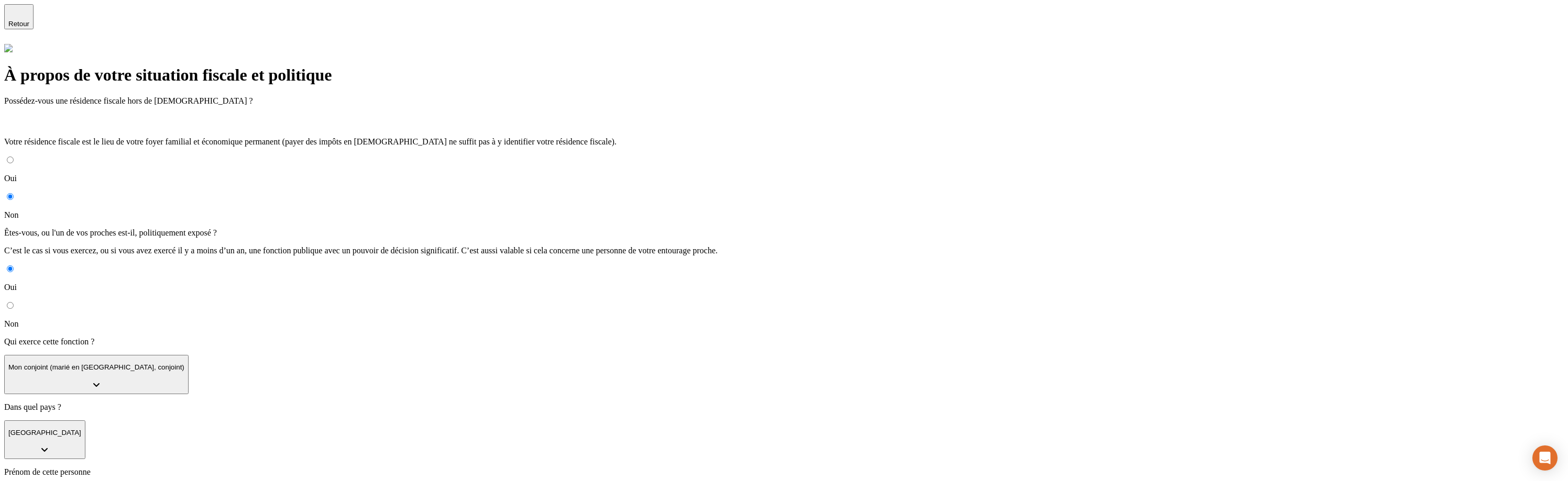
click at [184, 364] on p "Mon conjoint (marié en [GEOGRAPHIC_DATA], conjoint)" at bounding box center [96, 367] width 176 height 8
click at [449, 402] on li "Moi-même" at bounding box center [794, 407] width 1539 height 9
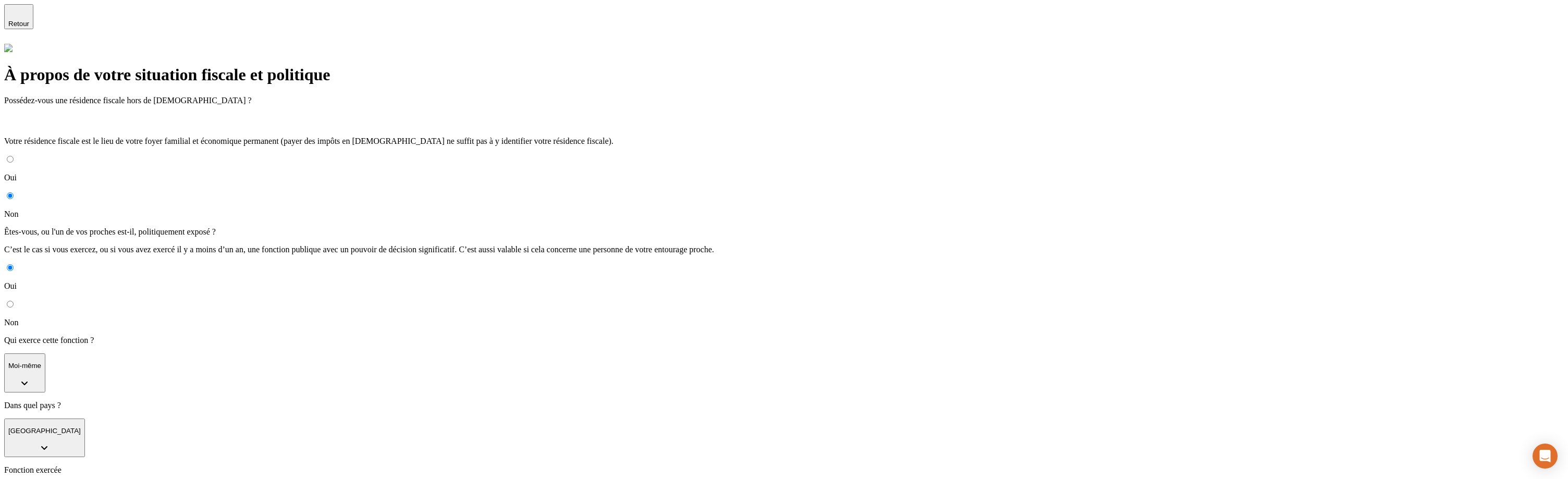
click at [204, 311] on div "À propos de votre situation fiscale et politique Possédez-vous une résidence fi…" at bounding box center [784, 366] width 1559 height 646
click at [1031, 372] on form "Possédez-vous une résidence fiscale hors de [DEMOGRAPHIC_DATA] ? Votre résidenc…" at bounding box center [784, 393] width 1559 height 594
